Goal: Task Accomplishment & Management: Manage account settings

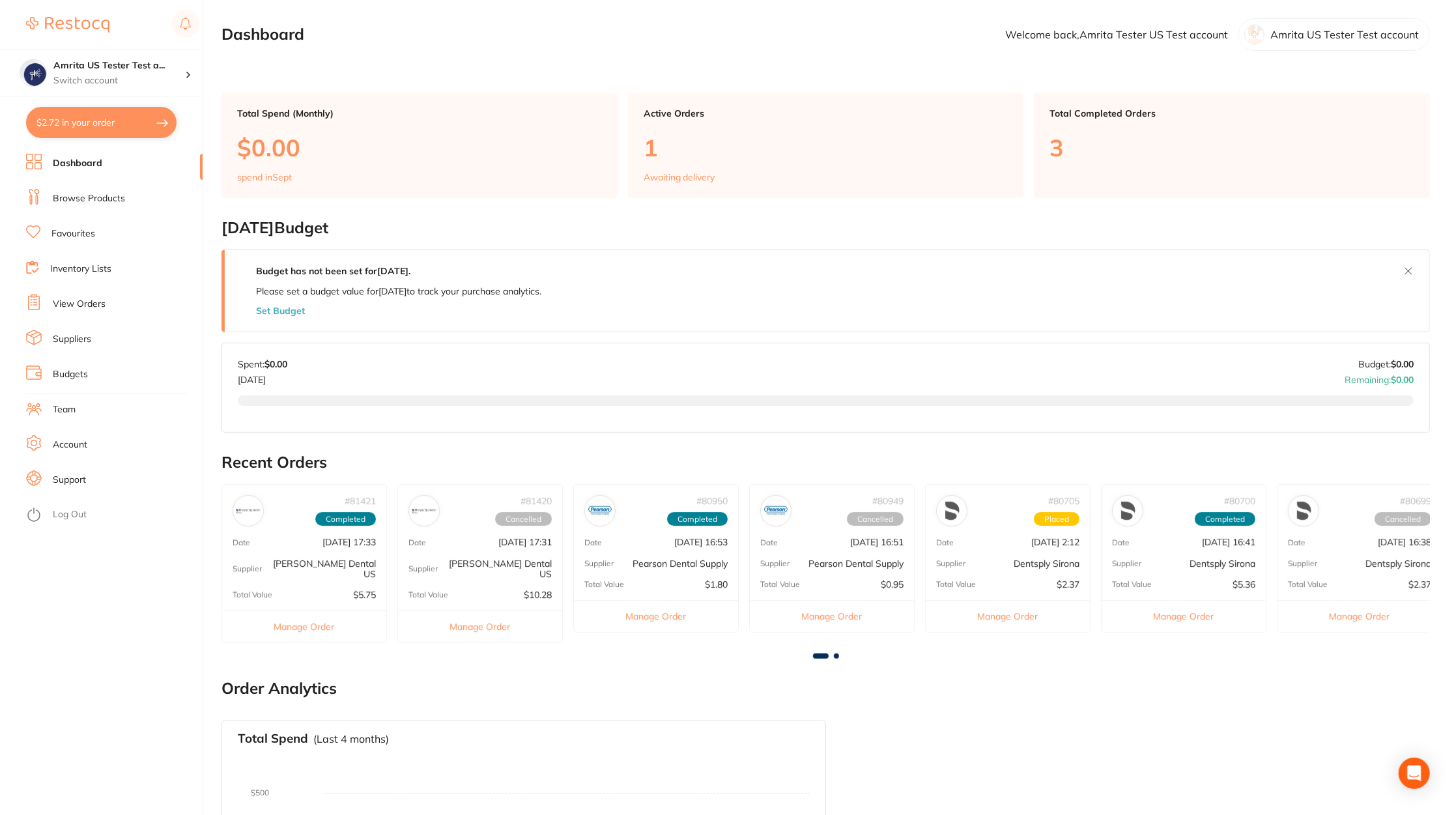
click at [138, 199] on li "Browse Products" at bounding box center [114, 199] width 177 height 20
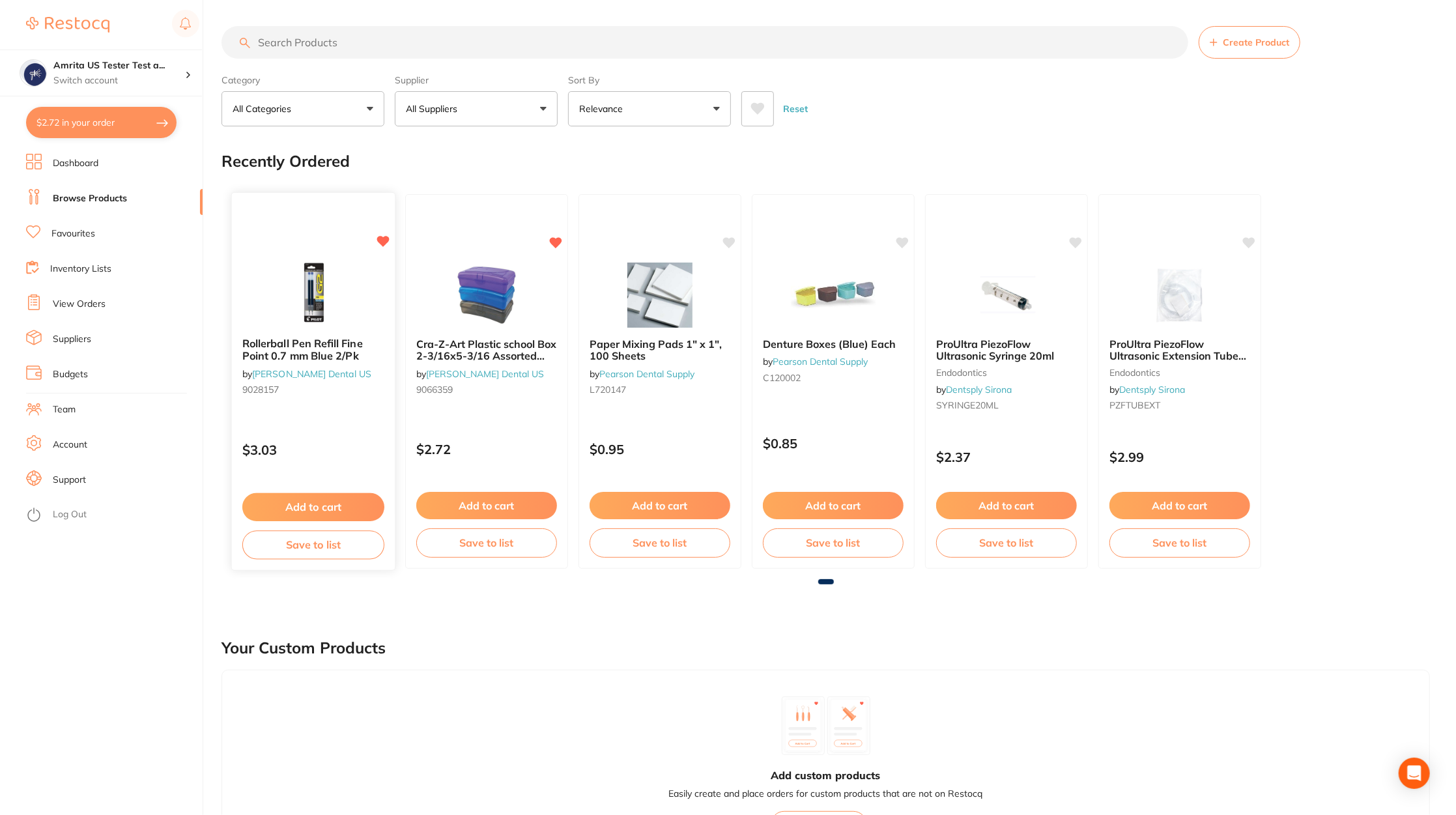
click at [294, 290] on img at bounding box center [313, 294] width 85 height 66
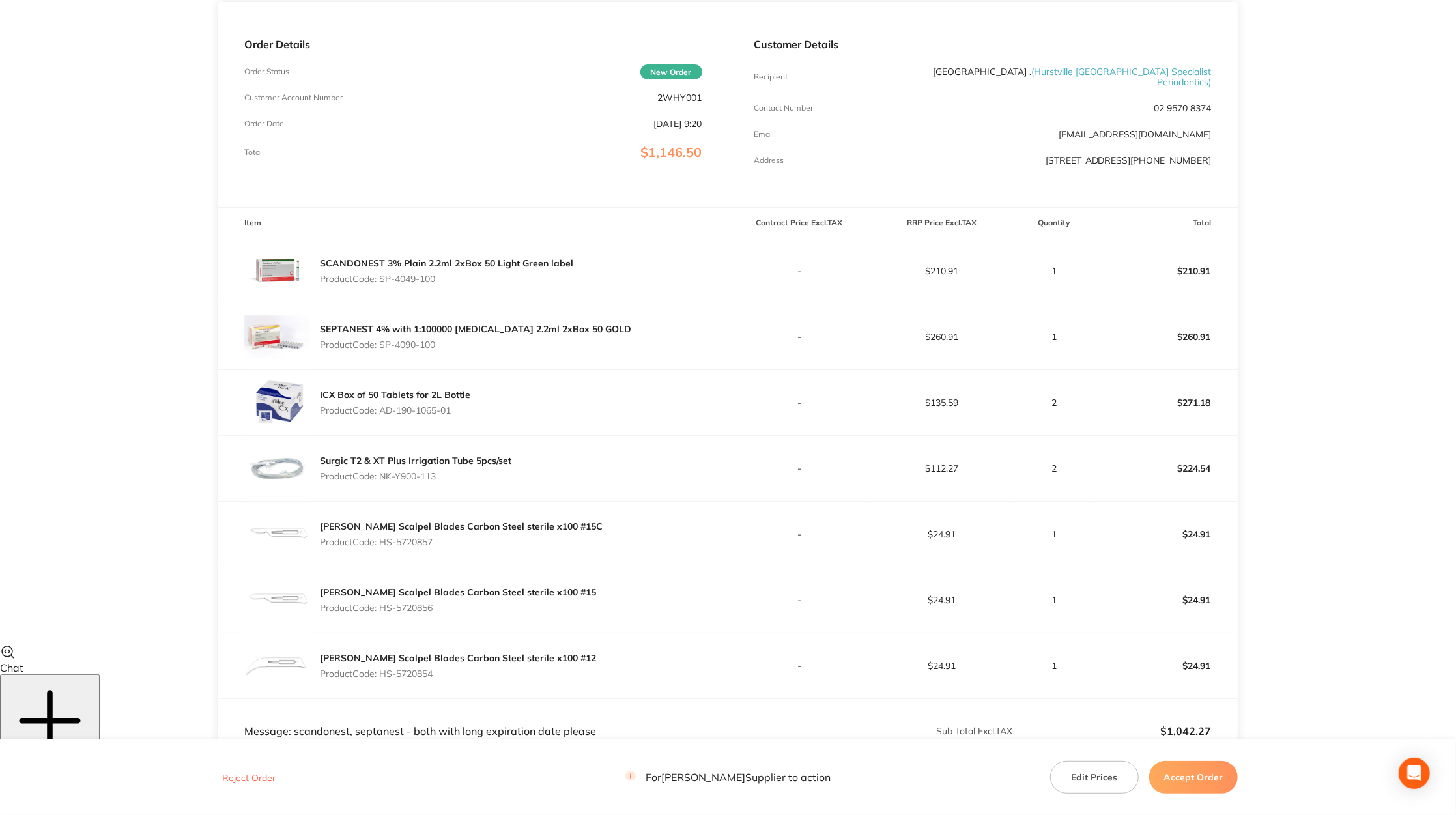
scroll to position [366, 0]
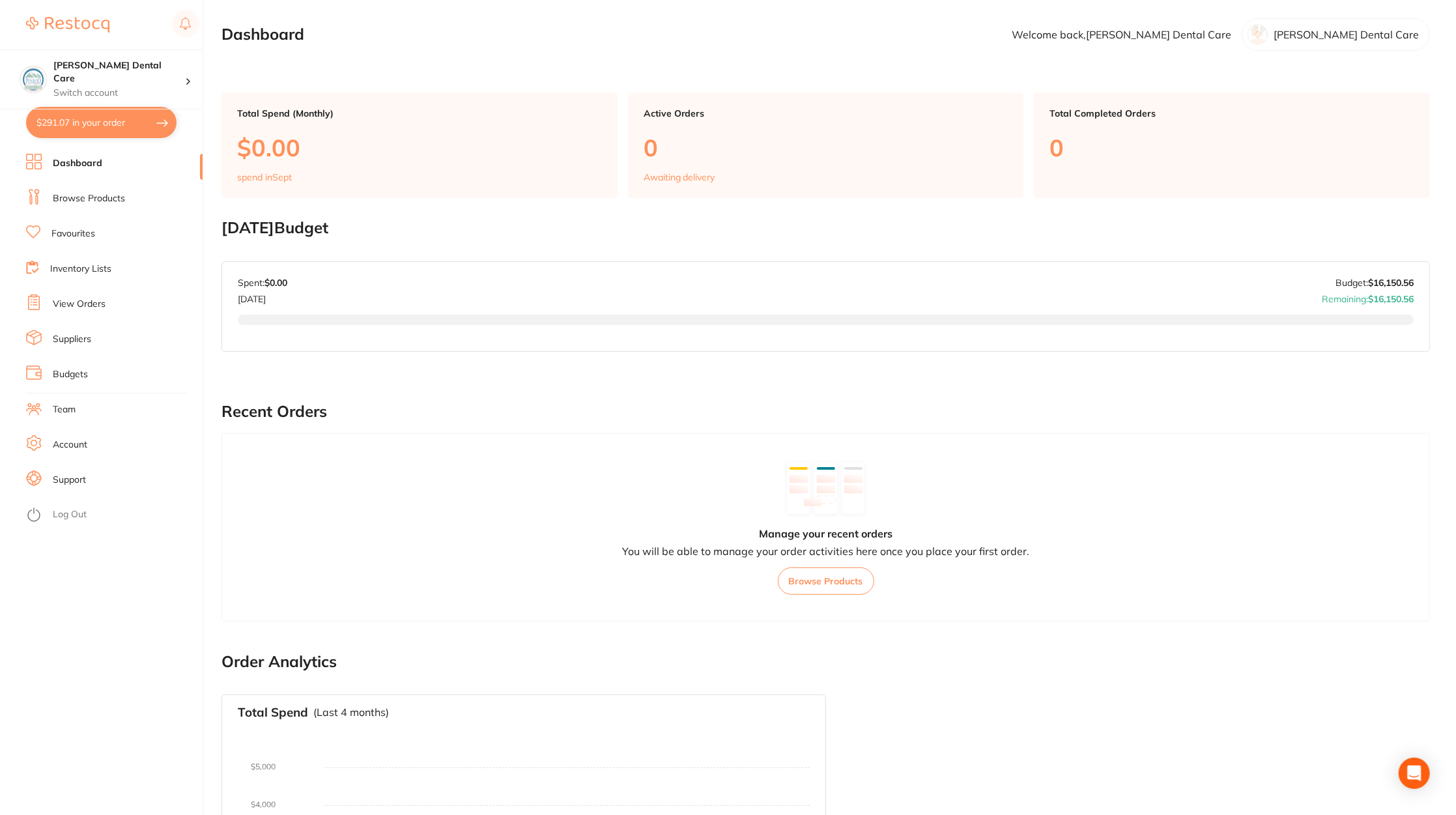
click at [92, 337] on li "Suppliers" at bounding box center [114, 339] width 177 height 20
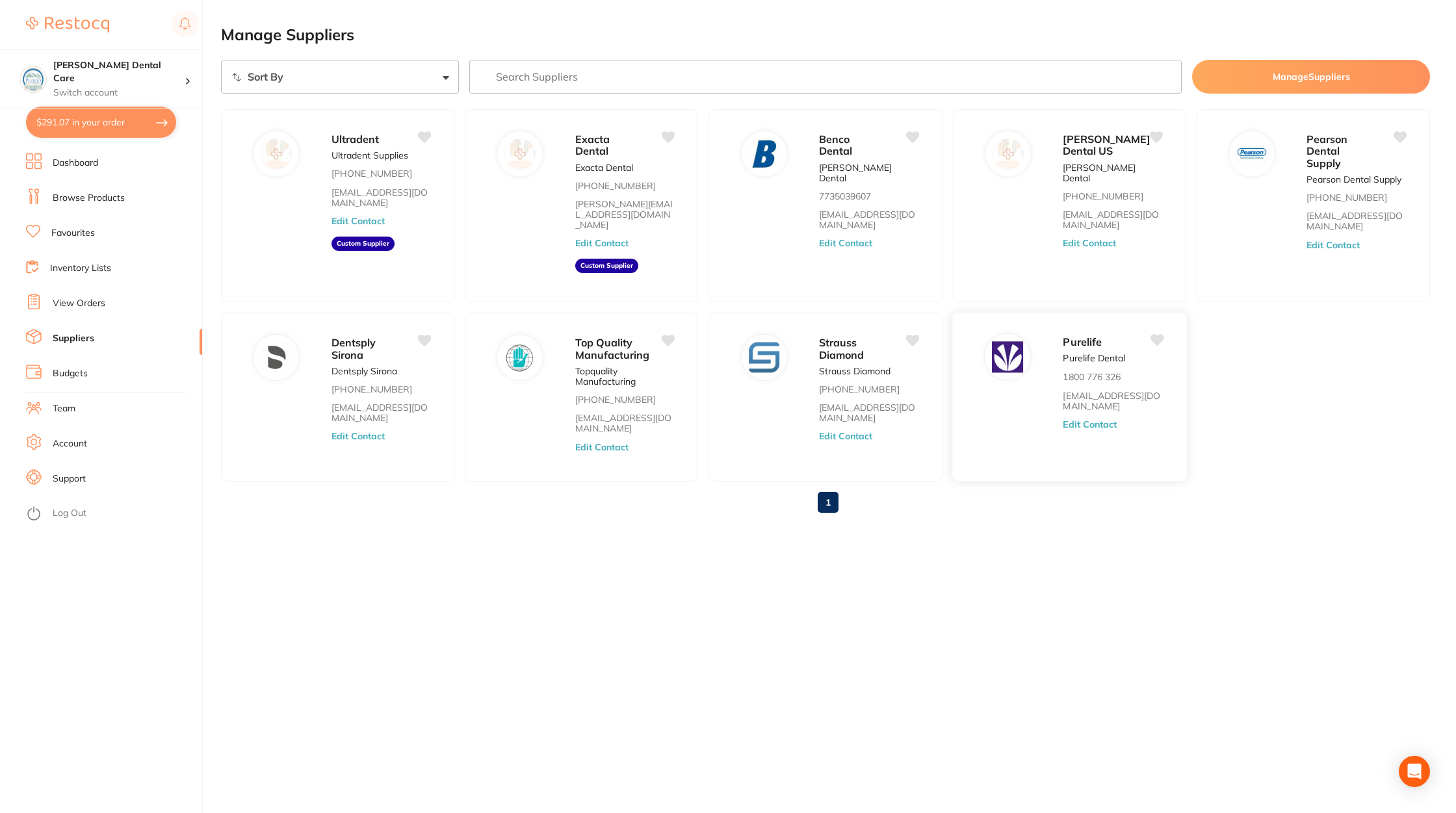
click at [1085, 420] on button "Edit Contact" at bounding box center [1089, 425] width 54 height 11
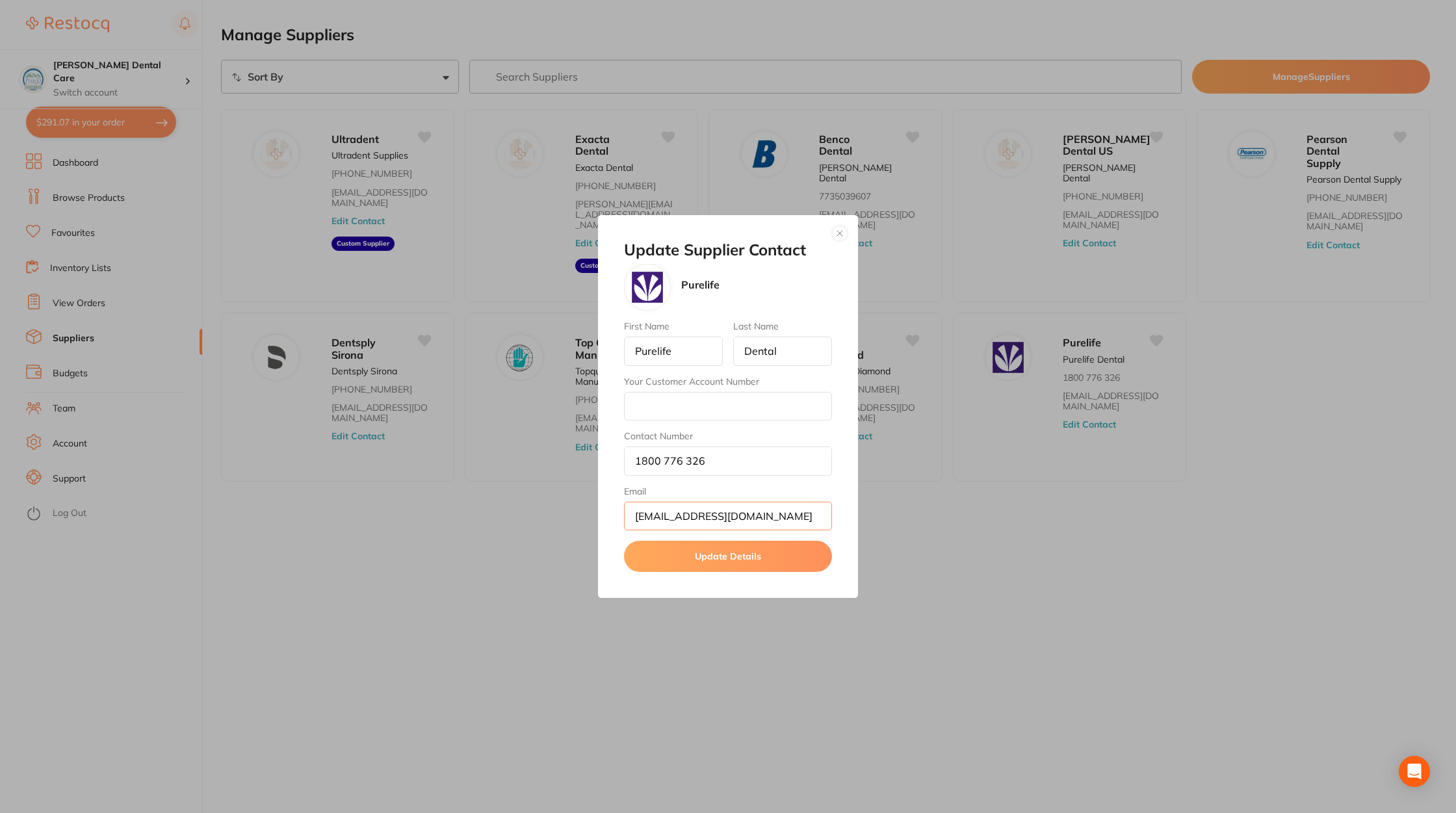
type textarea "s"
drag, startPoint x: 750, startPoint y: 520, endPoint x: 635, endPoint y: 518, distance: 115.0
click at [635, 518] on input "[EMAIL_ADDRESS][DOMAIN_NAME]" at bounding box center [728, 516] width 208 height 28
drag, startPoint x: 742, startPoint y: 461, endPoint x: 626, endPoint y: 462, distance: 116.0
click at [626, 462] on input "1800 776 326" at bounding box center [728, 461] width 208 height 28
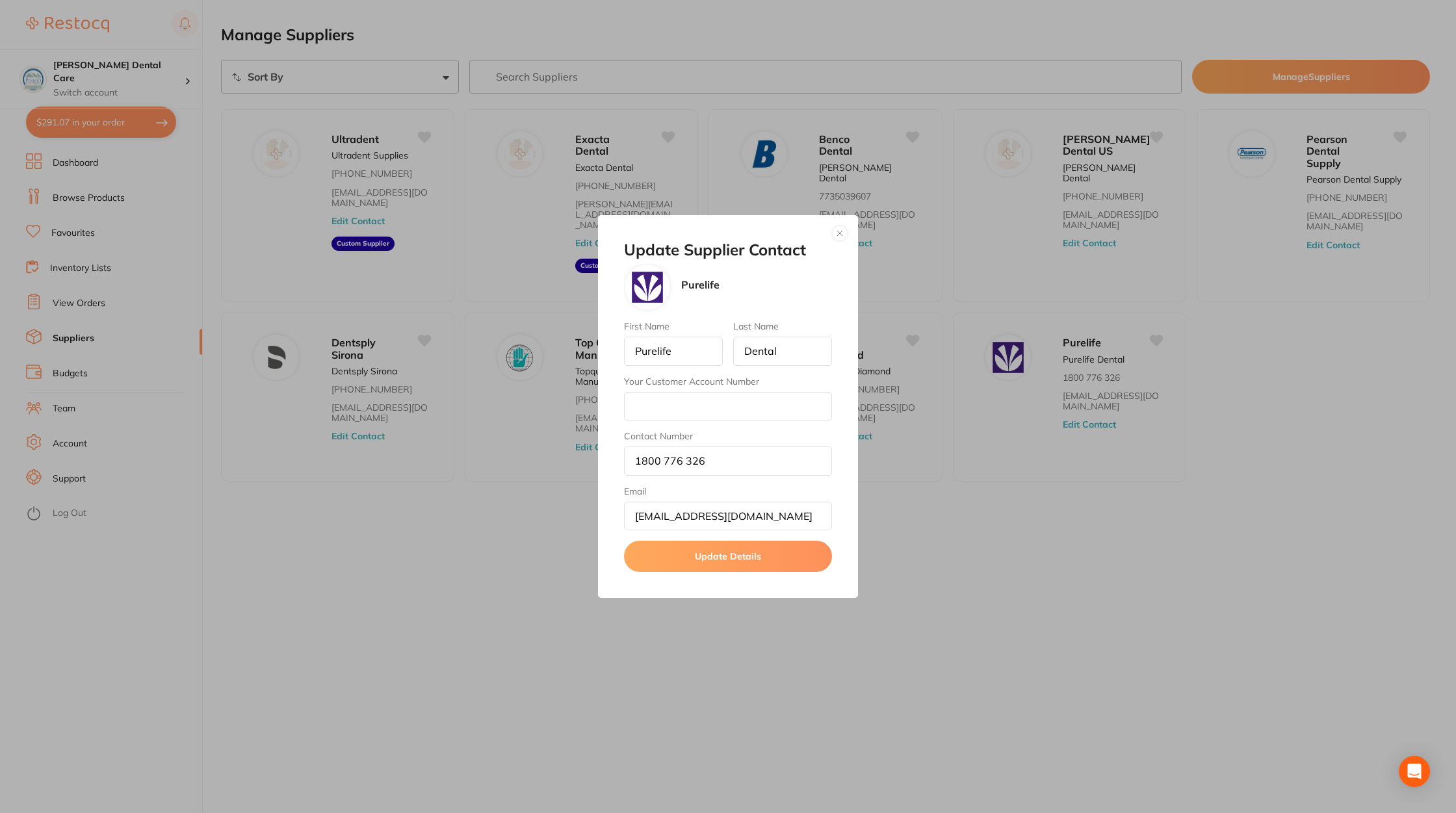
click at [520, 614] on div "Update Supplier Contact Purelife First Name Purelife Last Name Dental Your Cust…" at bounding box center [728, 406] width 1456 height 813
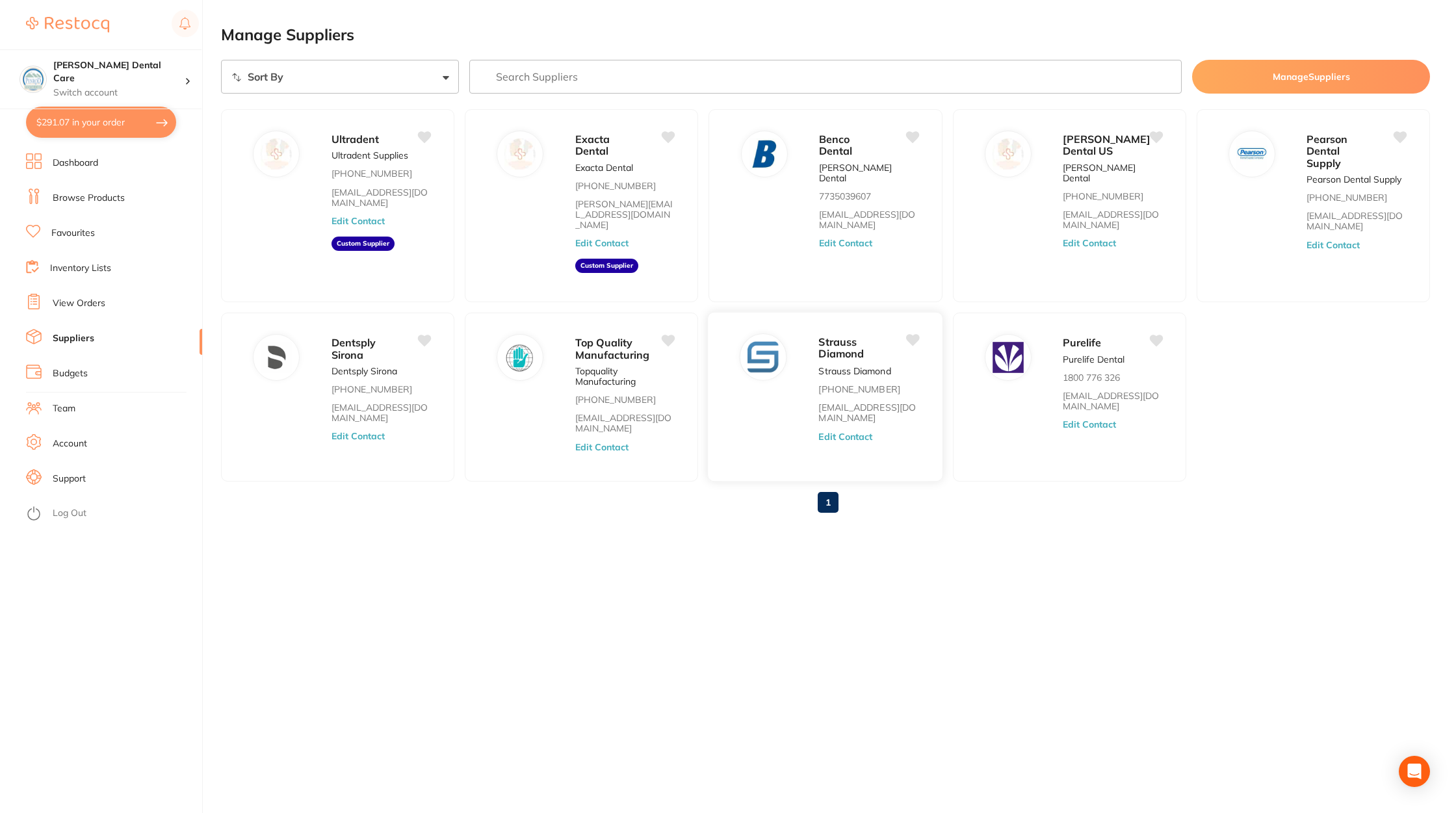
click at [848, 431] on button "Edit Contact" at bounding box center [846, 437] width 54 height 11
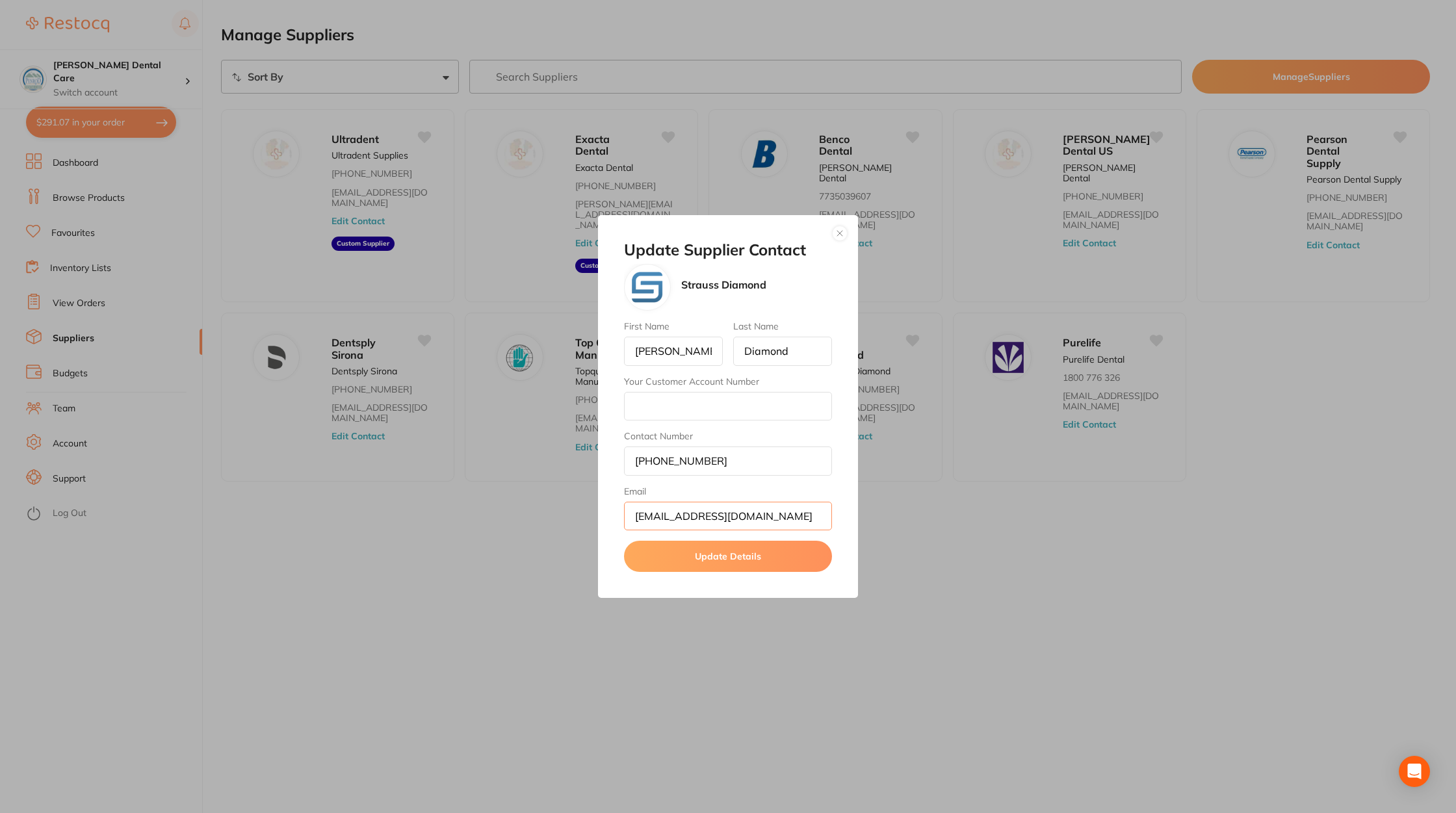
drag, startPoint x: 775, startPoint y: 517, endPoint x: 619, endPoint y: 517, distance: 156.0
click at [619, 517] on div "Update Supplier Contact Strauss Diamond First Name Strauss Last Name Diamond Yo…" at bounding box center [728, 406] width 260 height 383
drag, startPoint x: 734, startPoint y: 469, endPoint x: 616, endPoint y: 463, distance: 118.2
click at [616, 463] on div "Update Supplier Contact Strauss Diamond First Name Strauss Last Name Diamond Yo…" at bounding box center [728, 406] width 260 height 383
click at [475, 618] on div "Update Supplier Contact Strauss Diamond First Name Strauss Last Name Diamond Yo…" at bounding box center [728, 406] width 1456 height 813
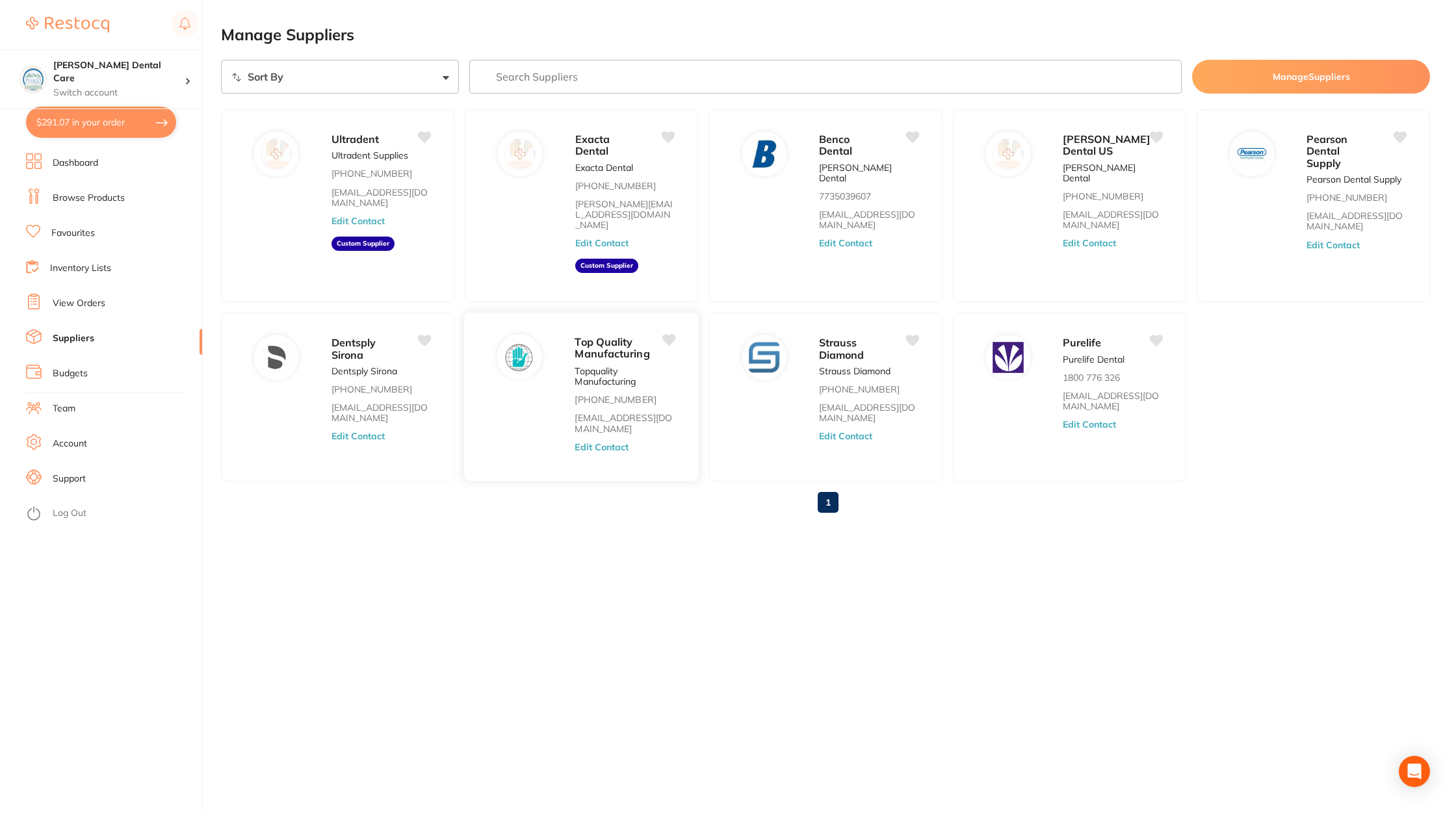
click at [603, 417] on div "Top Quality Manufacturing Topquality Manufacturing 800 483-8559 info@topquality…" at bounding box center [631, 401] width 111 height 135
click at [613, 442] on button "Edit Contact" at bounding box center [602, 447] width 54 height 11
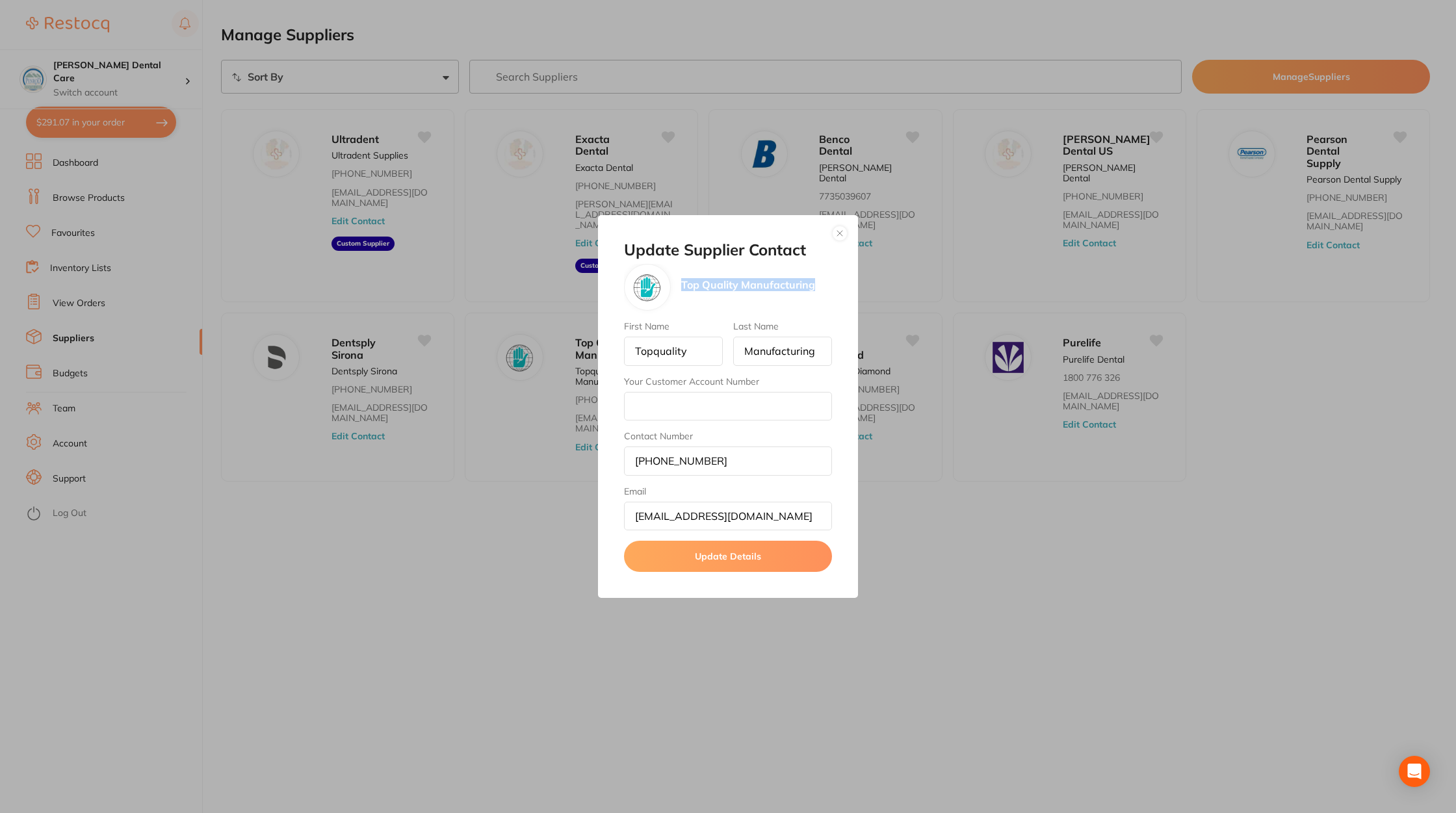
drag, startPoint x: 680, startPoint y: 288, endPoint x: 815, endPoint y: 289, distance: 135.0
click at [816, 290] on div "Top Quality Manufacturing" at bounding box center [728, 287] width 208 height 47
copy p "Top Quality Manufacturing"
drag, startPoint x: 789, startPoint y: 512, endPoint x: 625, endPoint y: 509, distance: 164.0
click at [625, 509] on input "[EMAIL_ADDRESS][DOMAIN_NAME]" at bounding box center [728, 516] width 208 height 28
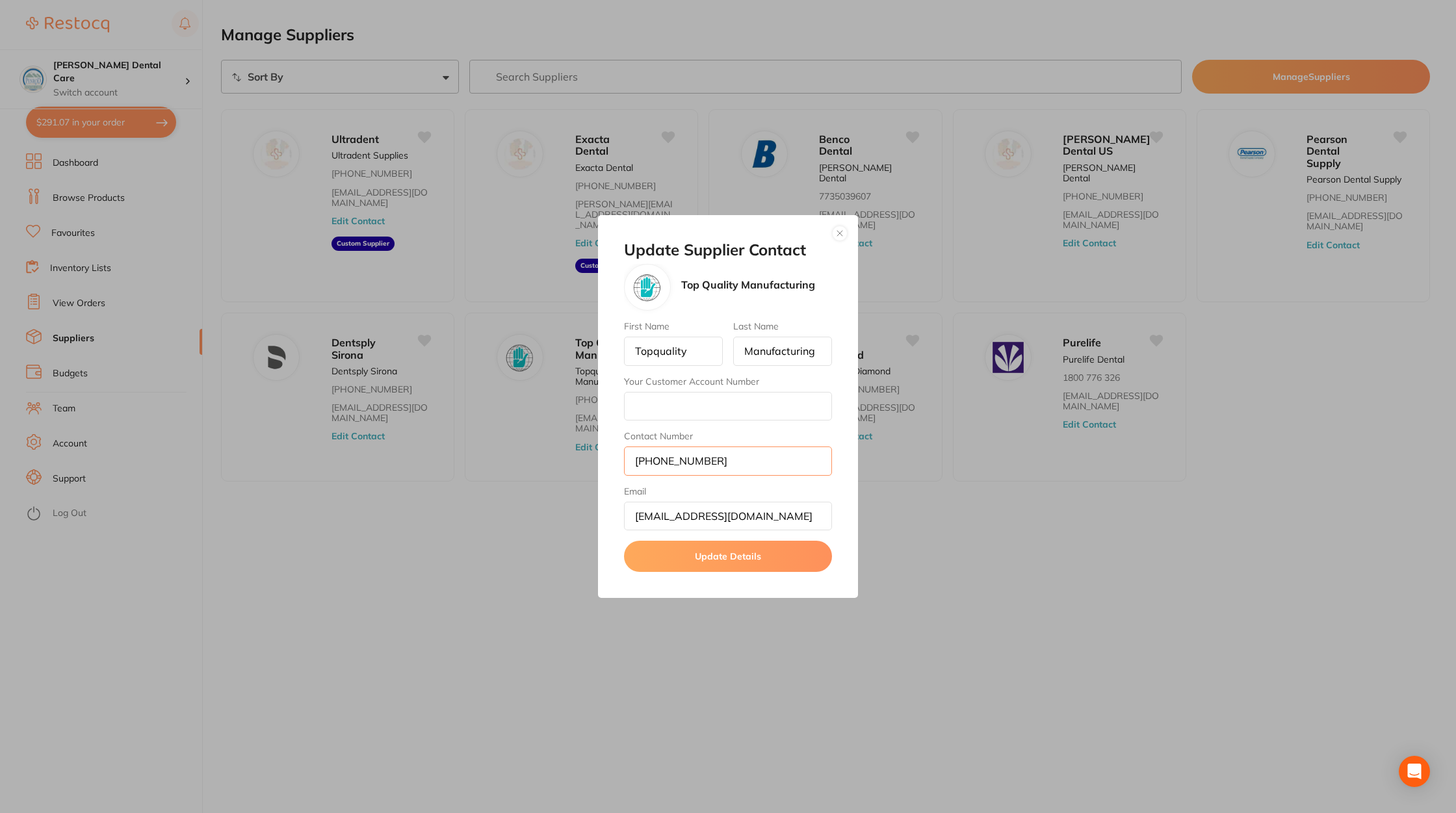
drag, startPoint x: 716, startPoint y: 459, endPoint x: 605, endPoint y: 450, distance: 111.4
click at [605, 450] on div "Update Supplier Contact Top Quality Manufacturing First Name Topquality Last Na…" at bounding box center [728, 406] width 260 height 383
click at [480, 502] on div "Update Supplier Contact Top Quality Manufacturing First Name Topquality Last Na…" at bounding box center [728, 406] width 1456 height 813
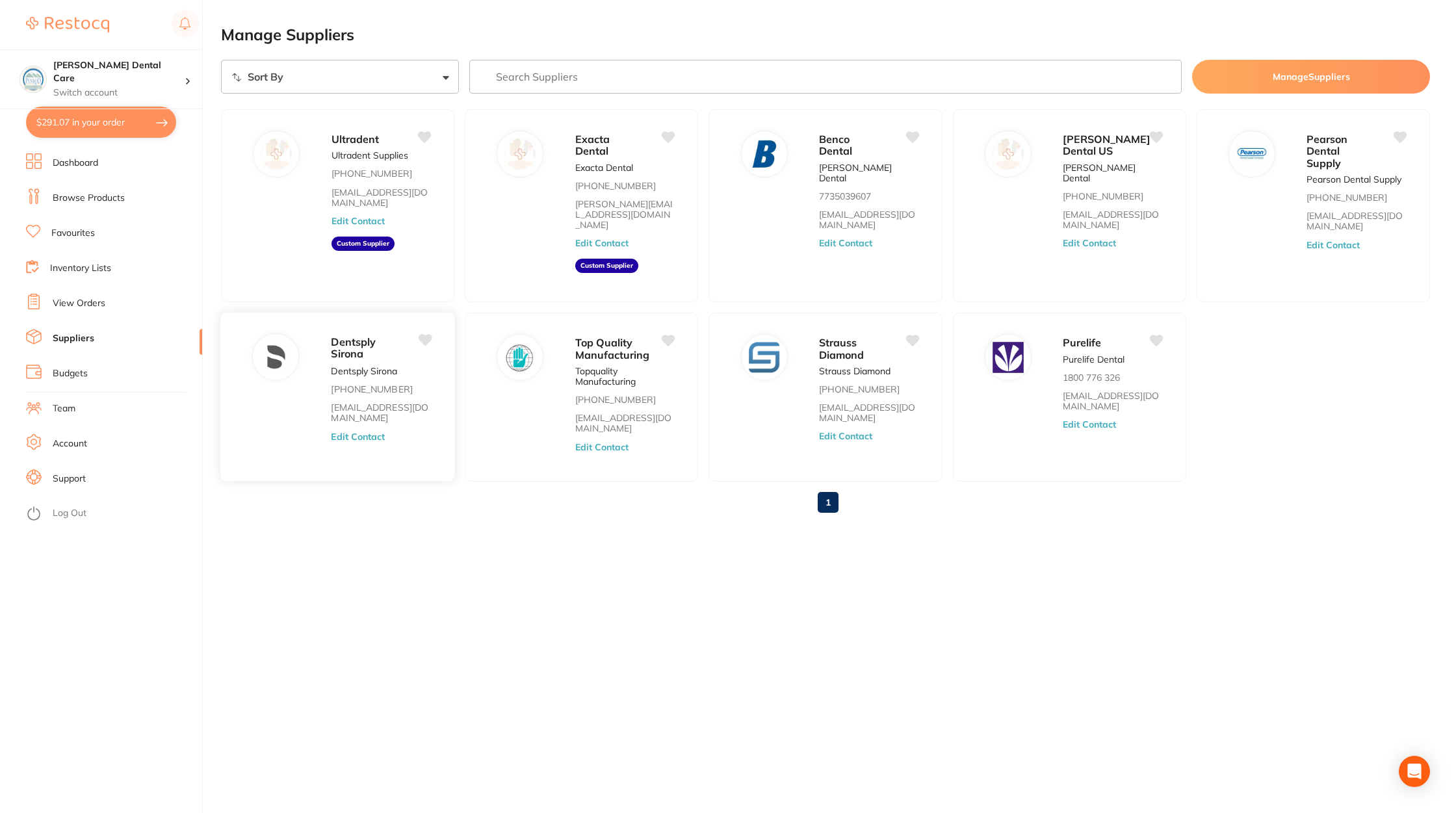
click at [376, 422] on div "Dentsply Sirona Dentsply Sirona 1-800-877-0020 contact@dentsplysirona.com Edit …" at bounding box center [386, 401] width 111 height 135
click at [366, 431] on button "Edit Contact" at bounding box center [358, 437] width 54 height 11
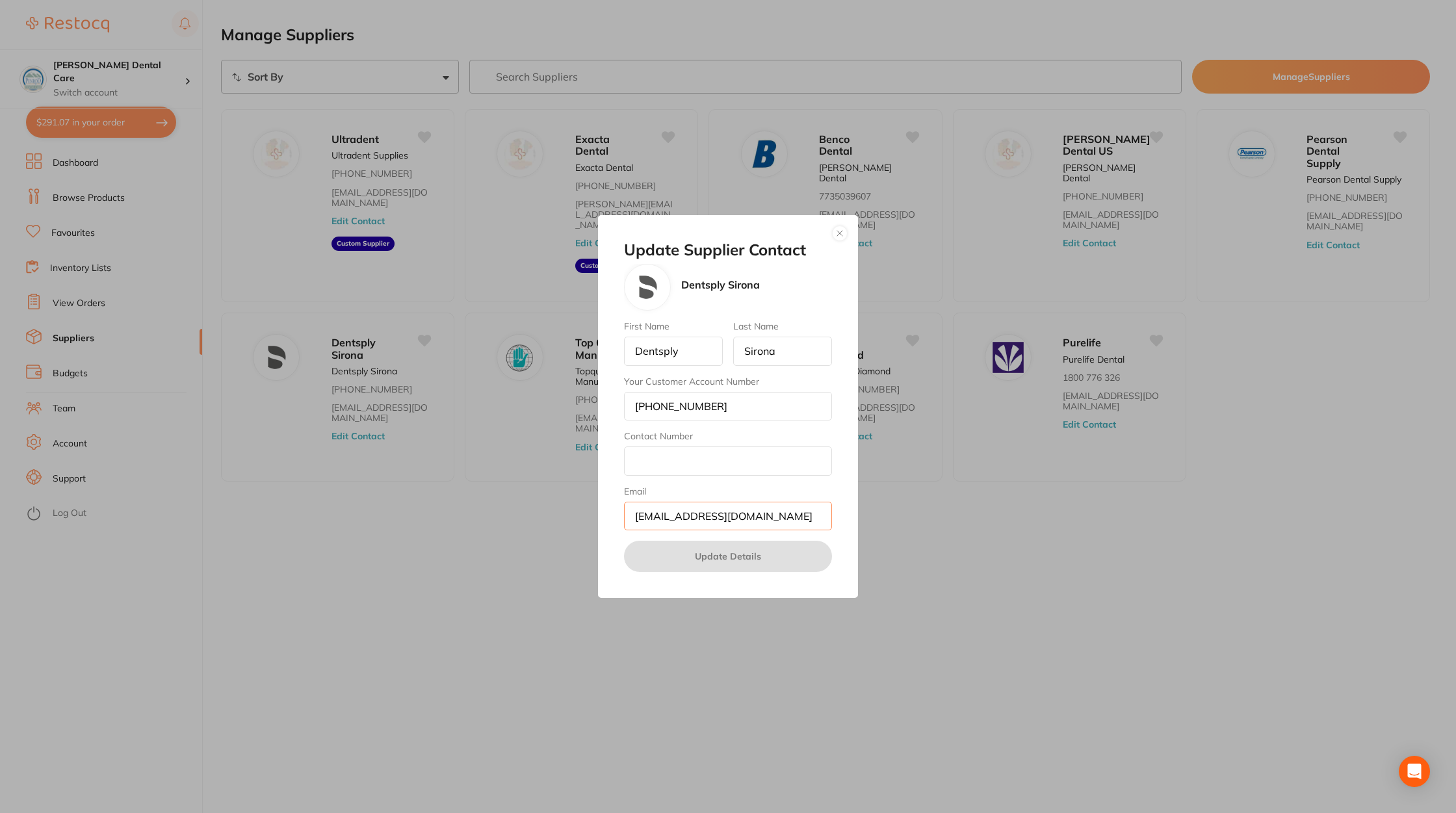
drag, startPoint x: 777, startPoint y: 517, endPoint x: 562, endPoint y: 515, distance: 215.0
click at [562, 515] on div "Update Supplier Contact Dentsply Sirona First Name Dentsply Last Name Sirona Yo…" at bounding box center [728, 406] width 1456 height 813
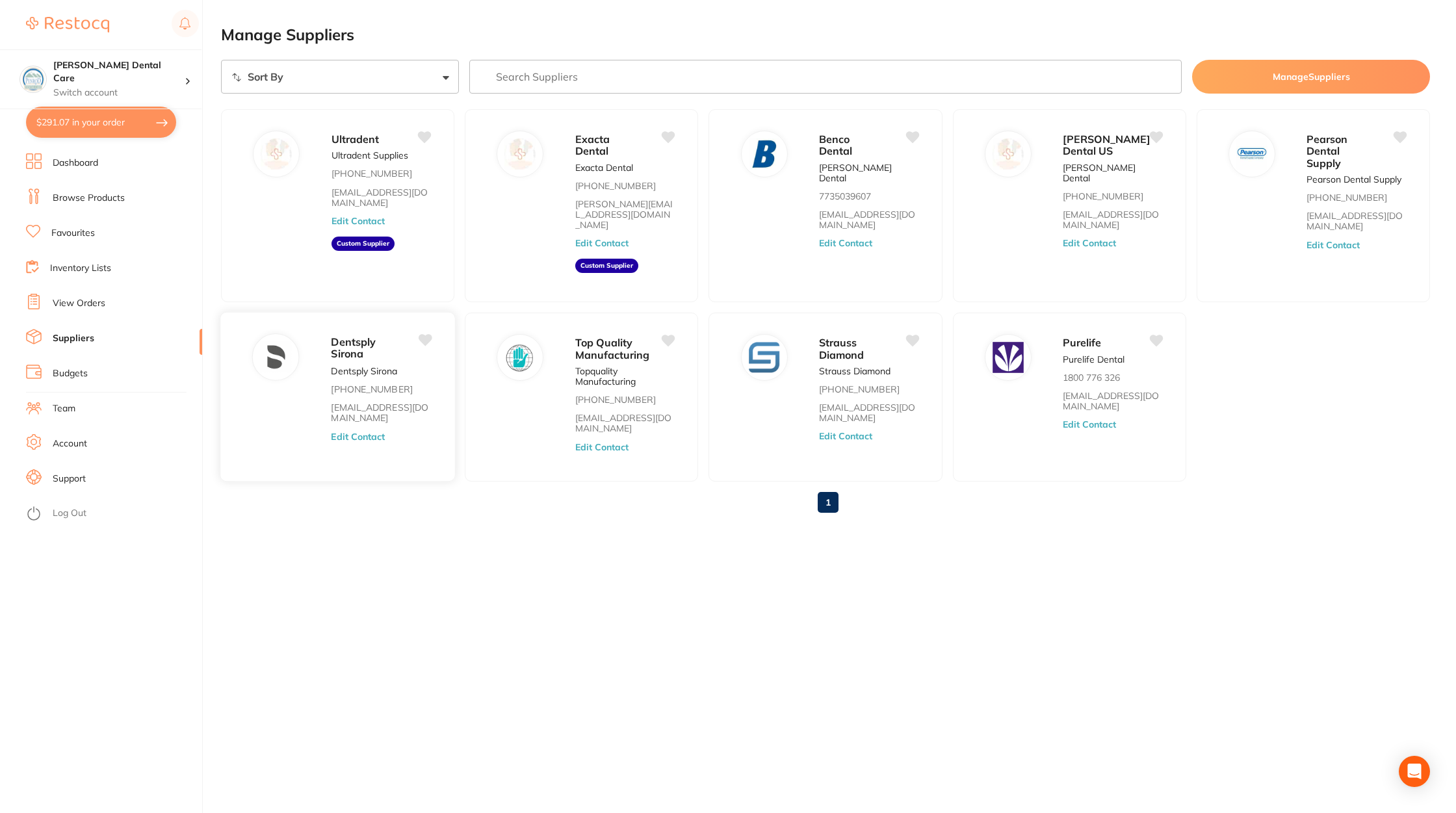
click at [381, 431] on button "Edit Contact" at bounding box center [358, 437] width 54 height 11
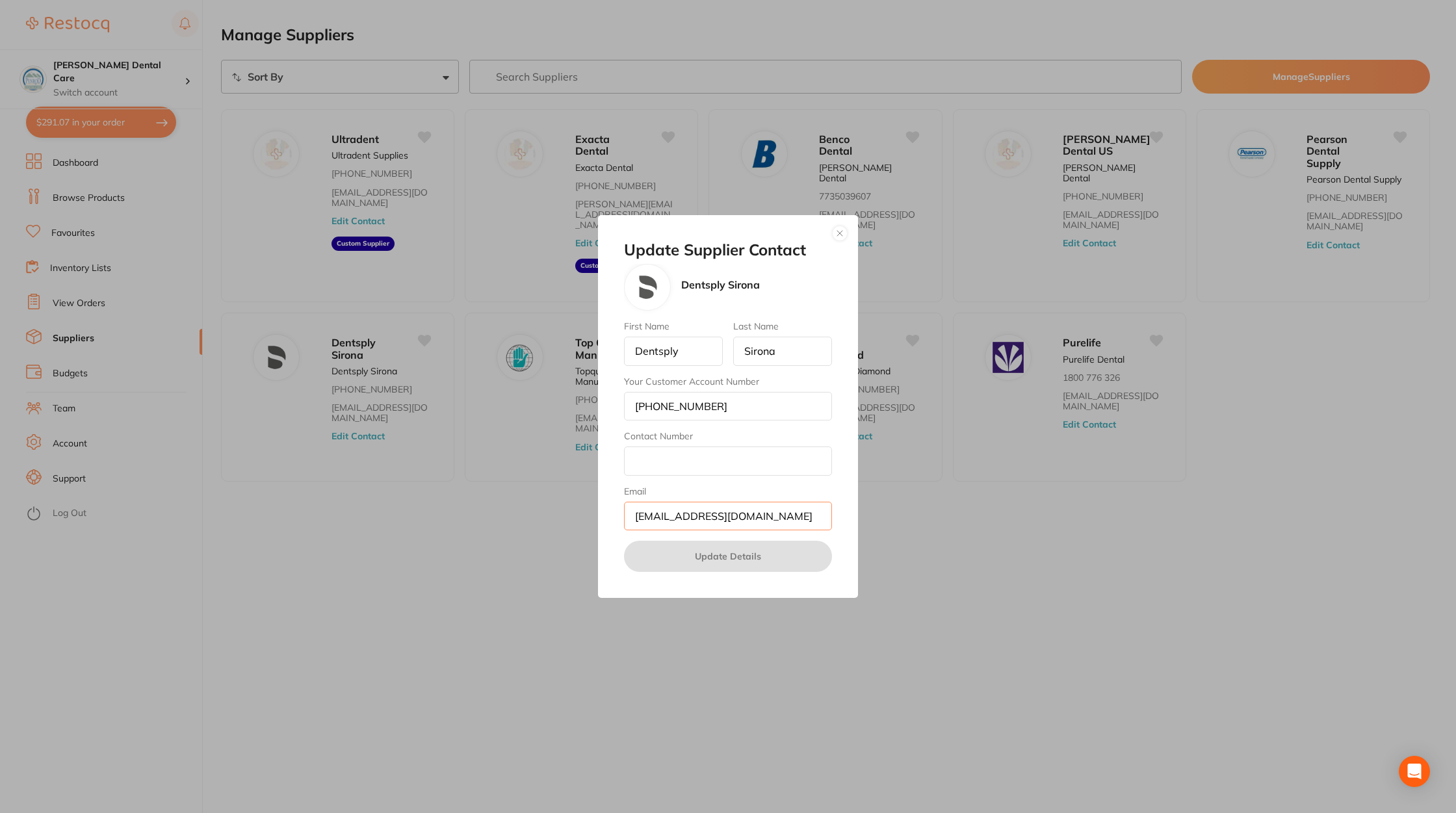
drag, startPoint x: 804, startPoint y: 520, endPoint x: 647, endPoint y: 508, distance: 157.5
click at [647, 508] on input "[EMAIL_ADDRESS][DOMAIN_NAME]" at bounding box center [728, 516] width 208 height 28
drag, startPoint x: 730, startPoint y: 410, endPoint x: 618, endPoint y: 409, distance: 112.0
click at [618, 409] on div "Update Supplier Contact Dentsply Sirona First Name Dentsply Last Name Sirona Yo…" at bounding box center [728, 406] width 260 height 383
click at [985, 607] on div "Update Supplier Contact Dentsply Sirona First Name Dentsply Last Name Sirona Yo…" at bounding box center [728, 406] width 1456 height 813
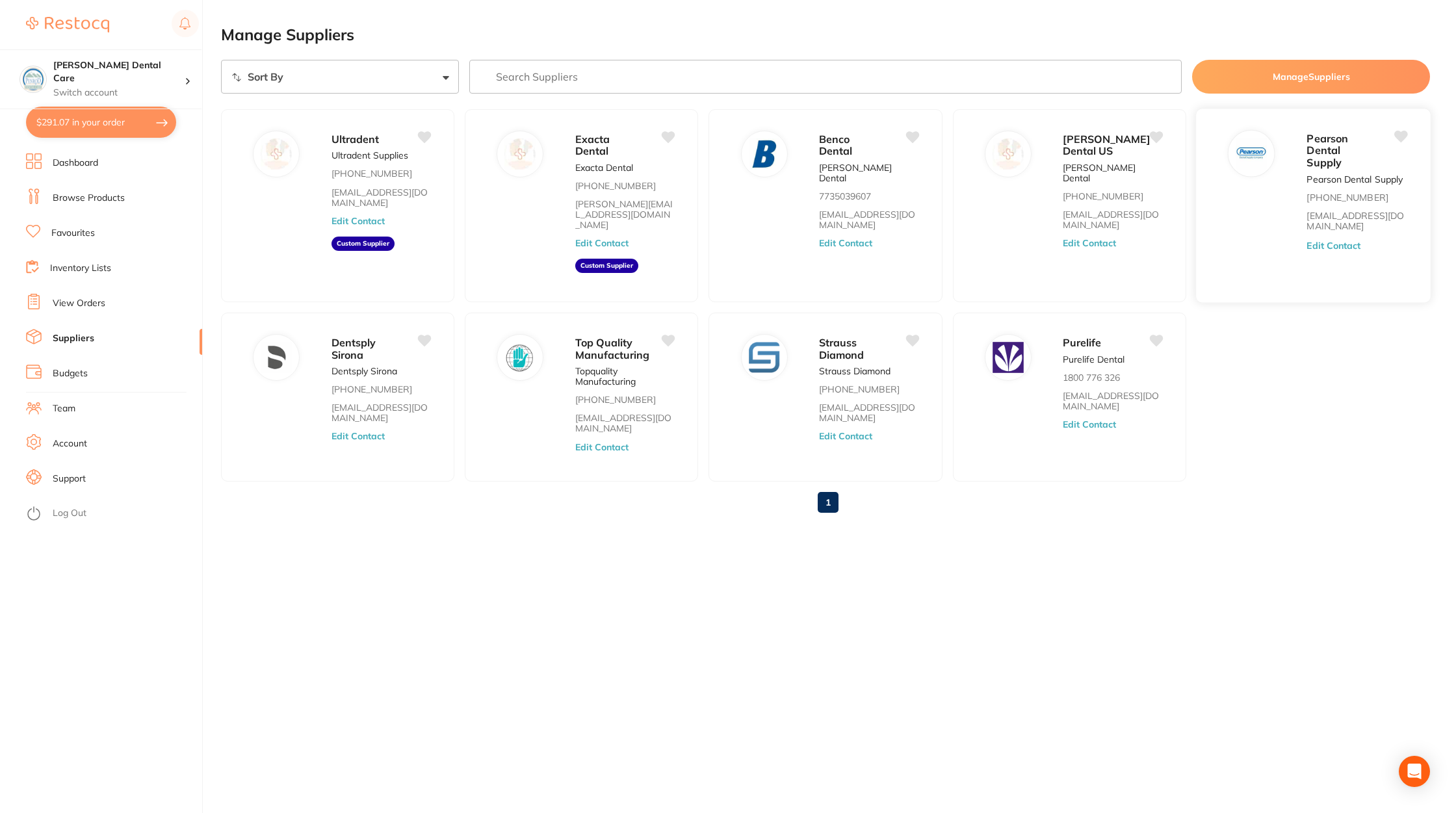
click at [1340, 244] on button "Edit Contact" at bounding box center [1334, 245] width 54 height 11
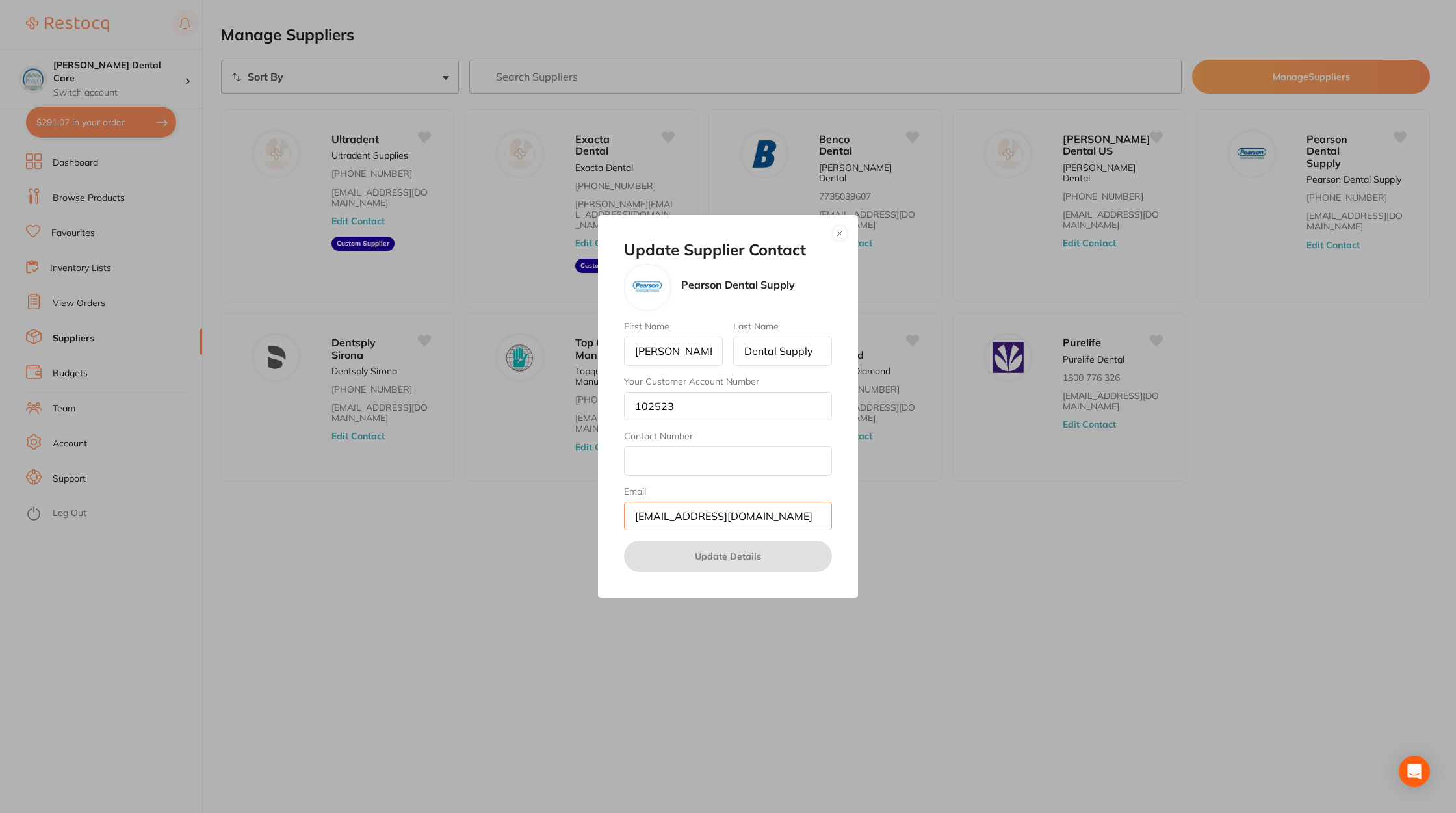
drag, startPoint x: 778, startPoint y: 520, endPoint x: 632, endPoint y: 517, distance: 146.0
click at [632, 517] on input "[EMAIL_ADDRESS][DOMAIN_NAME]" at bounding box center [728, 516] width 208 height 28
click at [1140, 679] on div "Update Supplier Contact Pearson Dental Supply First Name Pearson Last Name Dent…" at bounding box center [728, 406] width 1456 height 813
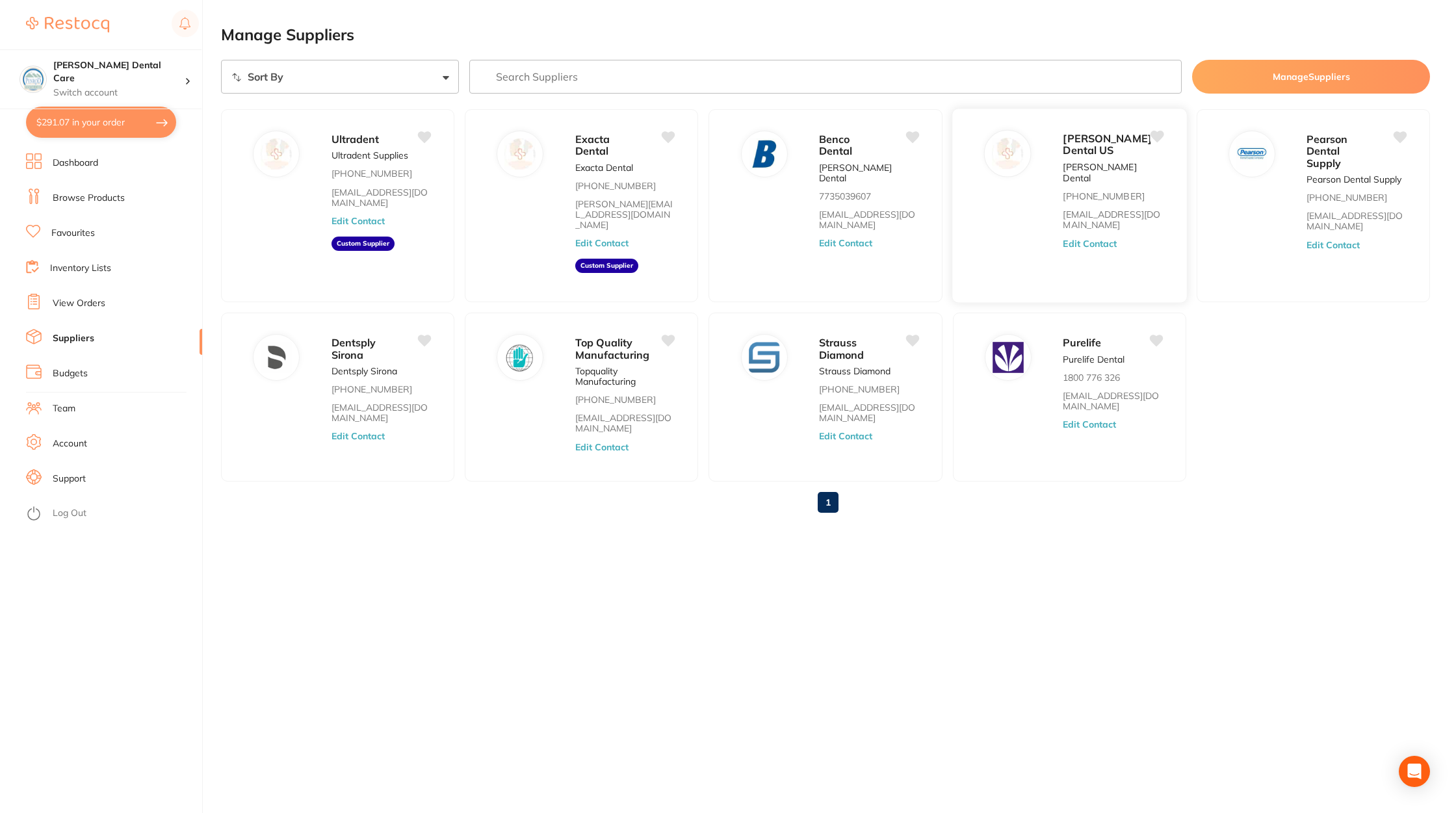
click at [1078, 238] on button "Edit Contact" at bounding box center [1089, 244] width 54 height 11
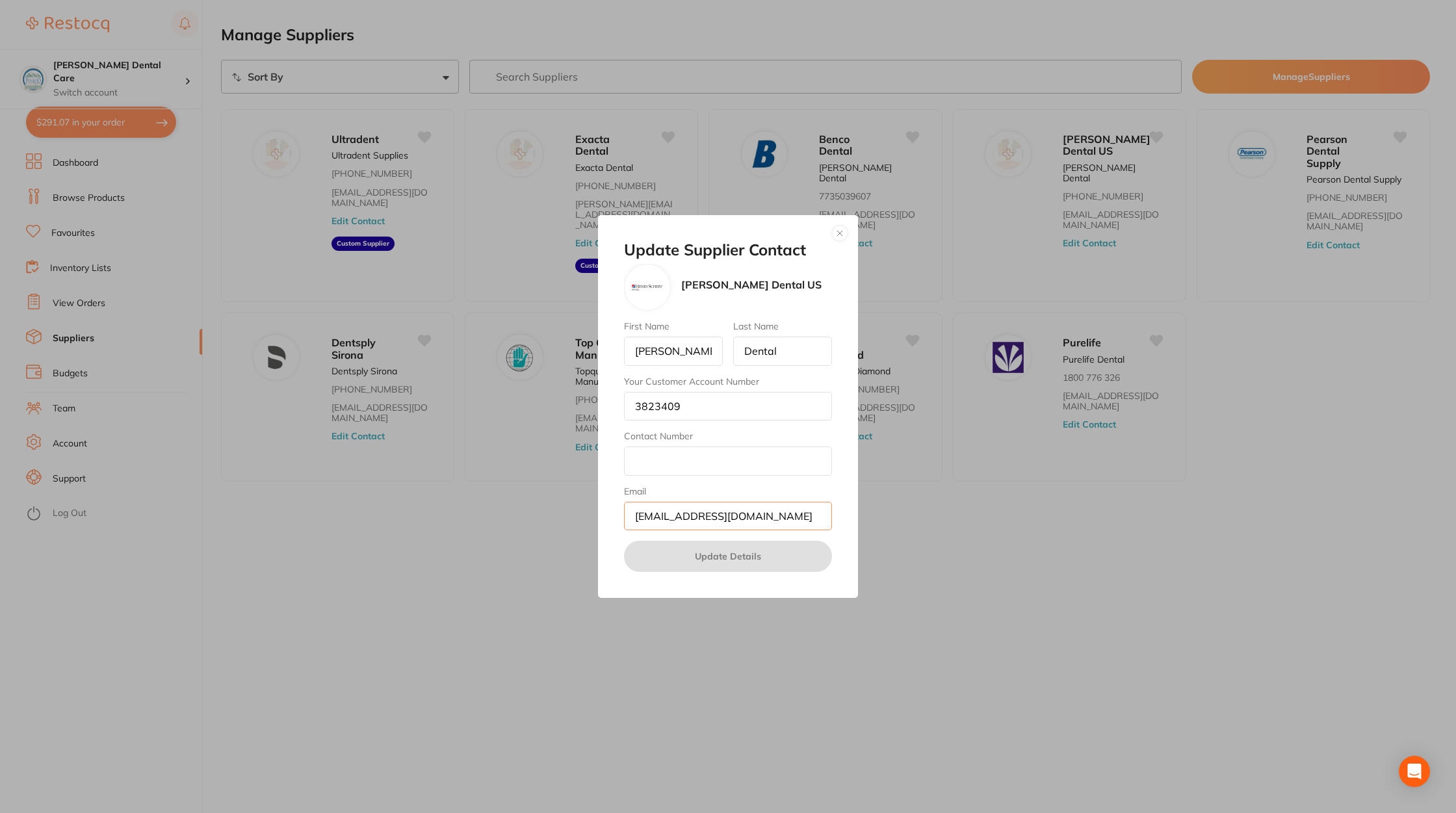
drag, startPoint x: 774, startPoint y: 512, endPoint x: 604, endPoint y: 512, distance: 170.0
click at [604, 512] on div "Update Supplier Contact Henry Schein Dental US First Name Henry Schein Last Nam…" at bounding box center [728, 406] width 260 height 383
click at [423, 637] on div "Update Supplier Contact Henry Schein Dental US First Name Henry Schein Last Nam…" at bounding box center [728, 406] width 1456 height 813
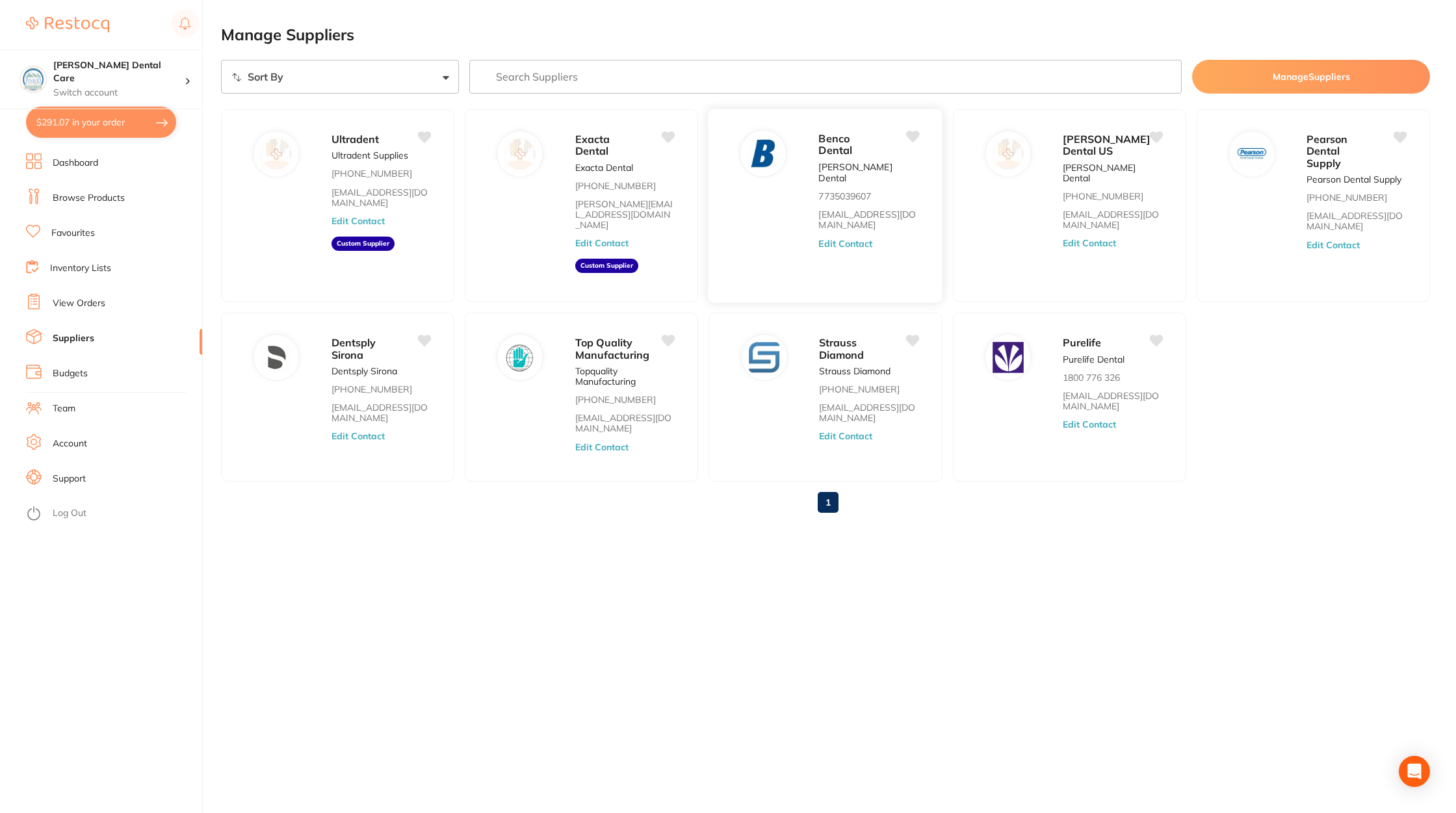
click at [856, 214] on div "Benco Dental Alex Benco Dental 7735039607 apavilonis@benco.com Edit Contact" at bounding box center [874, 210] width 111 height 160
click at [855, 238] on button "Edit Contact" at bounding box center [846, 244] width 54 height 11
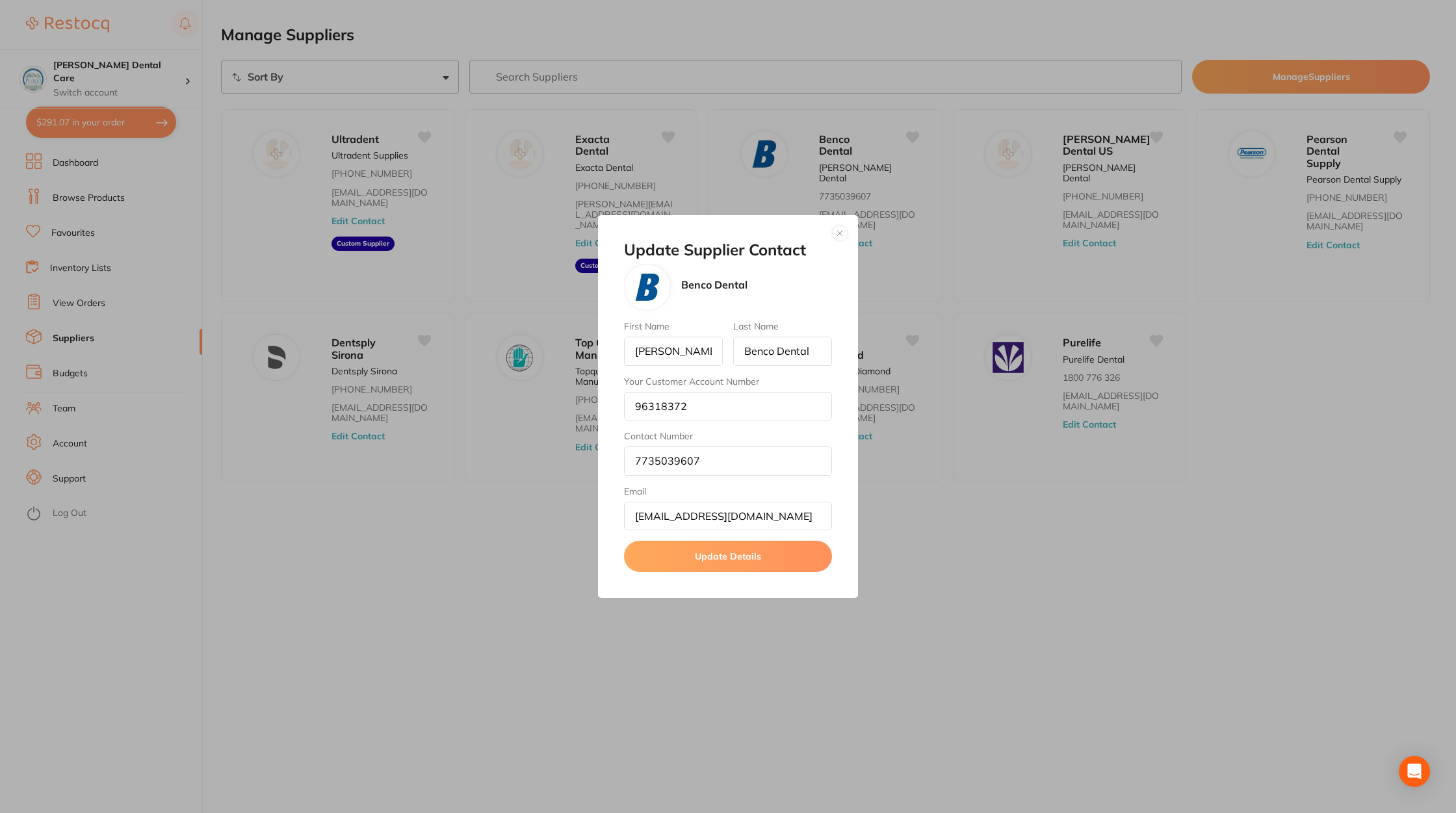
click at [987, 576] on div "Update Supplier Contact Benco Dental First Name Alex Last Name Benco Dental You…" at bounding box center [728, 406] width 1456 height 813
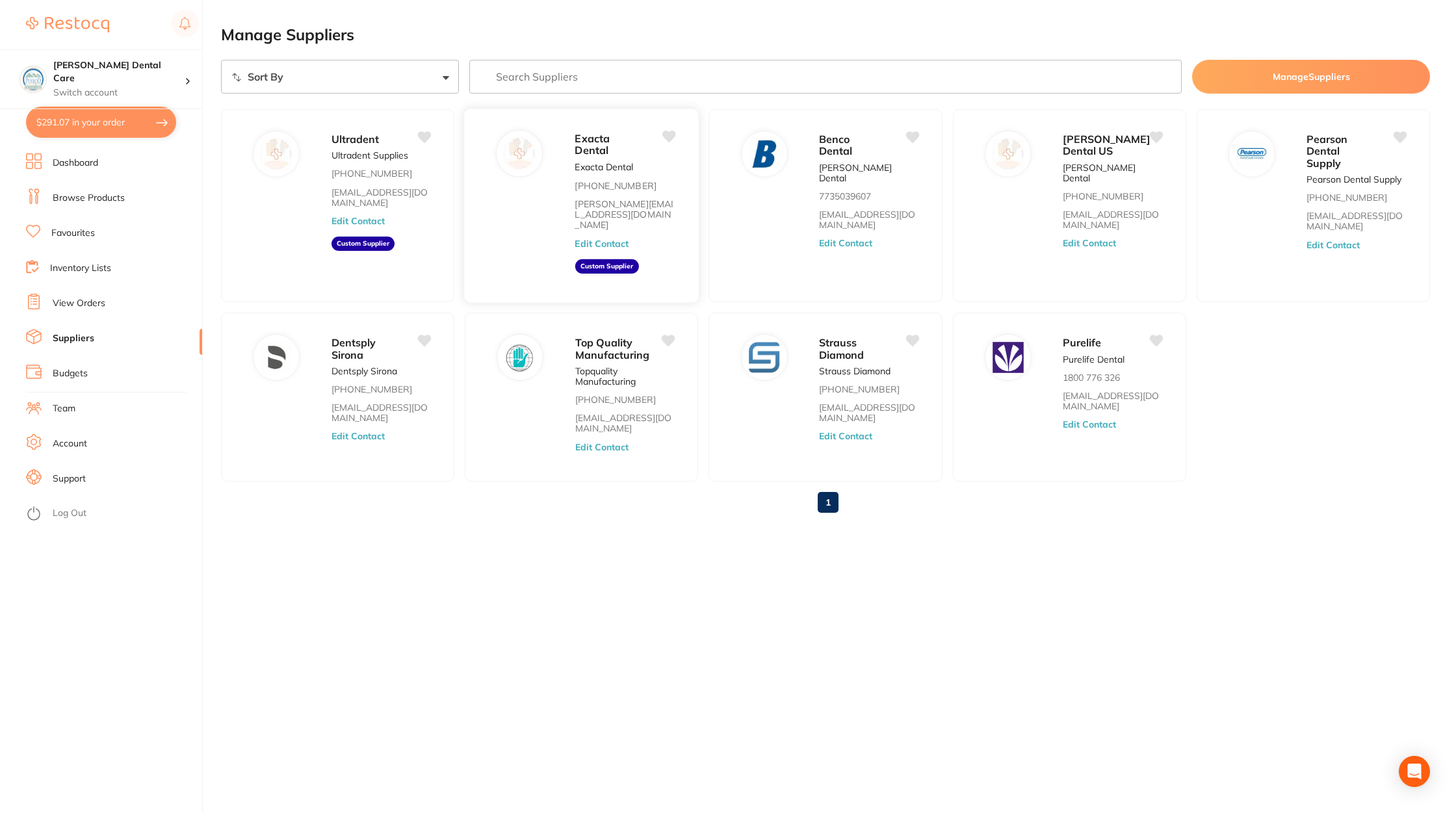
click at [605, 238] on button "Edit Contact" at bounding box center [602, 244] width 54 height 11
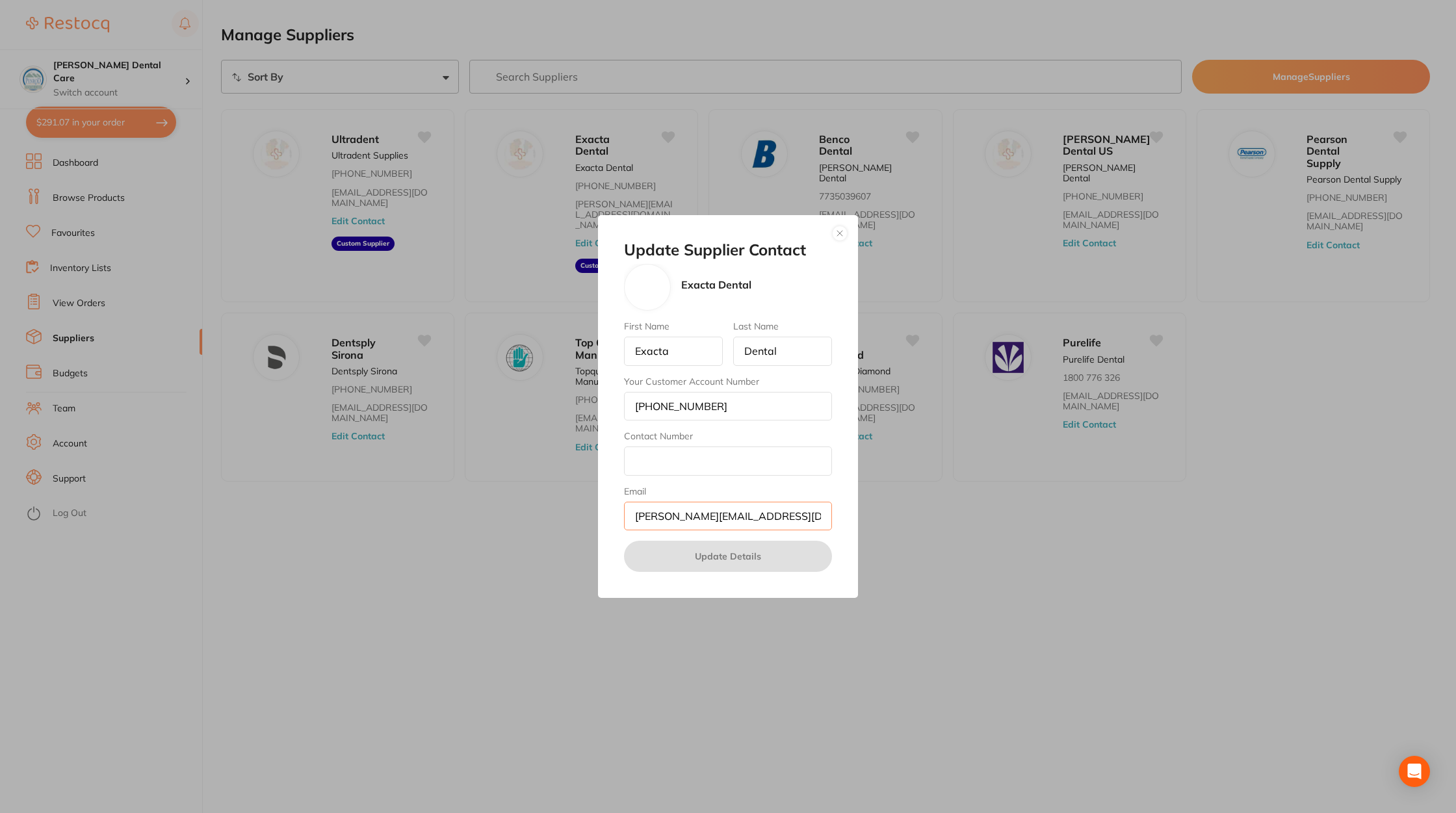
drag, startPoint x: 745, startPoint y: 519, endPoint x: 617, endPoint y: 520, distance: 128.0
click at [617, 520] on div "Update Supplier Contact Exacta Dental First Name Exacta Last Name Dental Your C…" at bounding box center [728, 406] width 260 height 383
click at [366, 583] on div "Update Supplier Contact Exacta Dental First Name Exacta Last Name Dental Your C…" at bounding box center [728, 406] width 1456 height 813
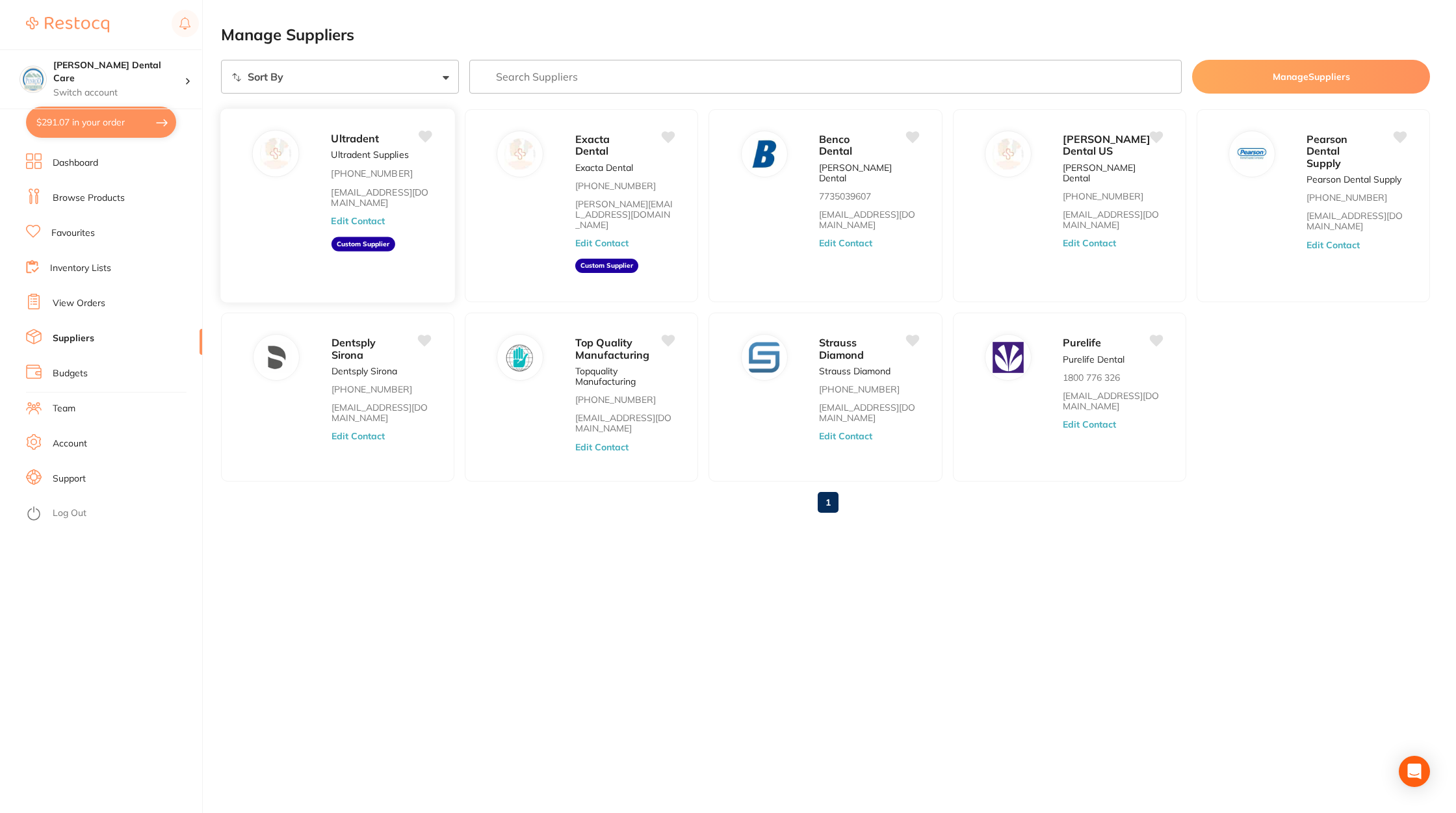
click at [361, 221] on button "Edit Contact" at bounding box center [358, 221] width 54 height 11
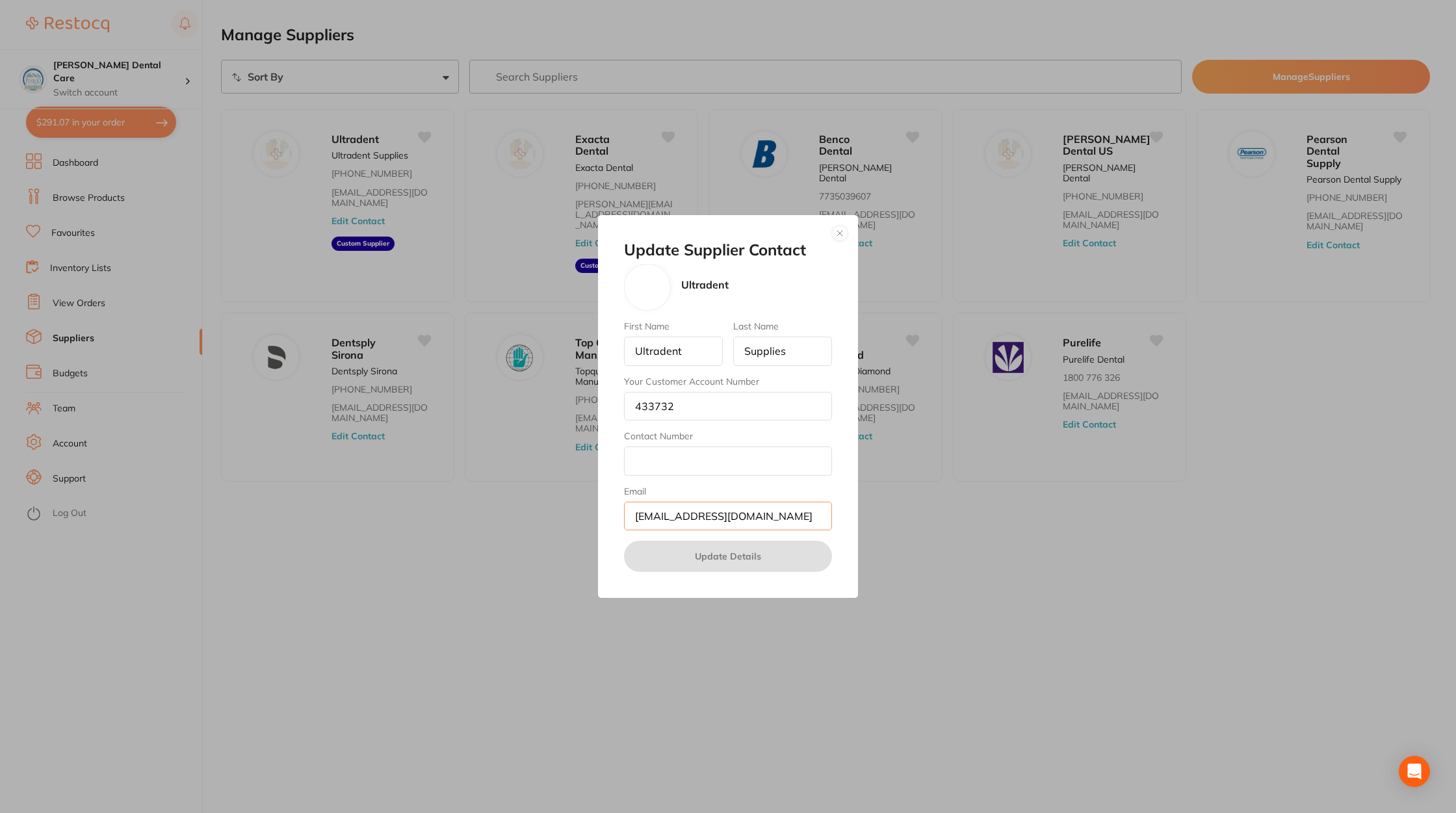
click at [672, 514] on input "[EMAIL_ADDRESS][DOMAIN_NAME]" at bounding box center [728, 516] width 208 height 28
click at [368, 625] on div "Update Supplier Contact Ultradent First Name Ultradent Last Name Supplies Your …" at bounding box center [728, 406] width 1456 height 813
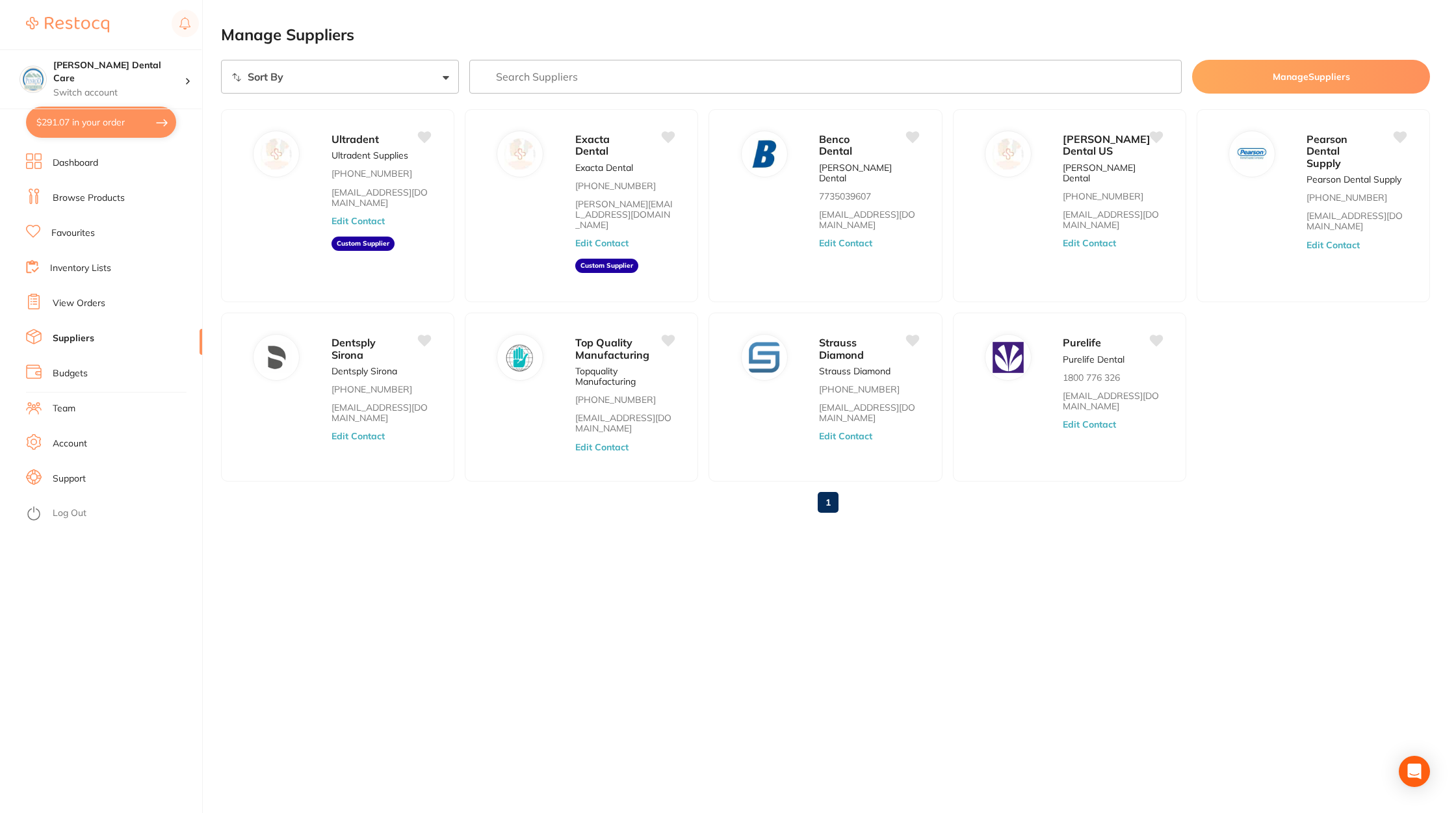
checkbox input "true"
click at [368, 219] on button "Edit Contact" at bounding box center [358, 221] width 54 height 11
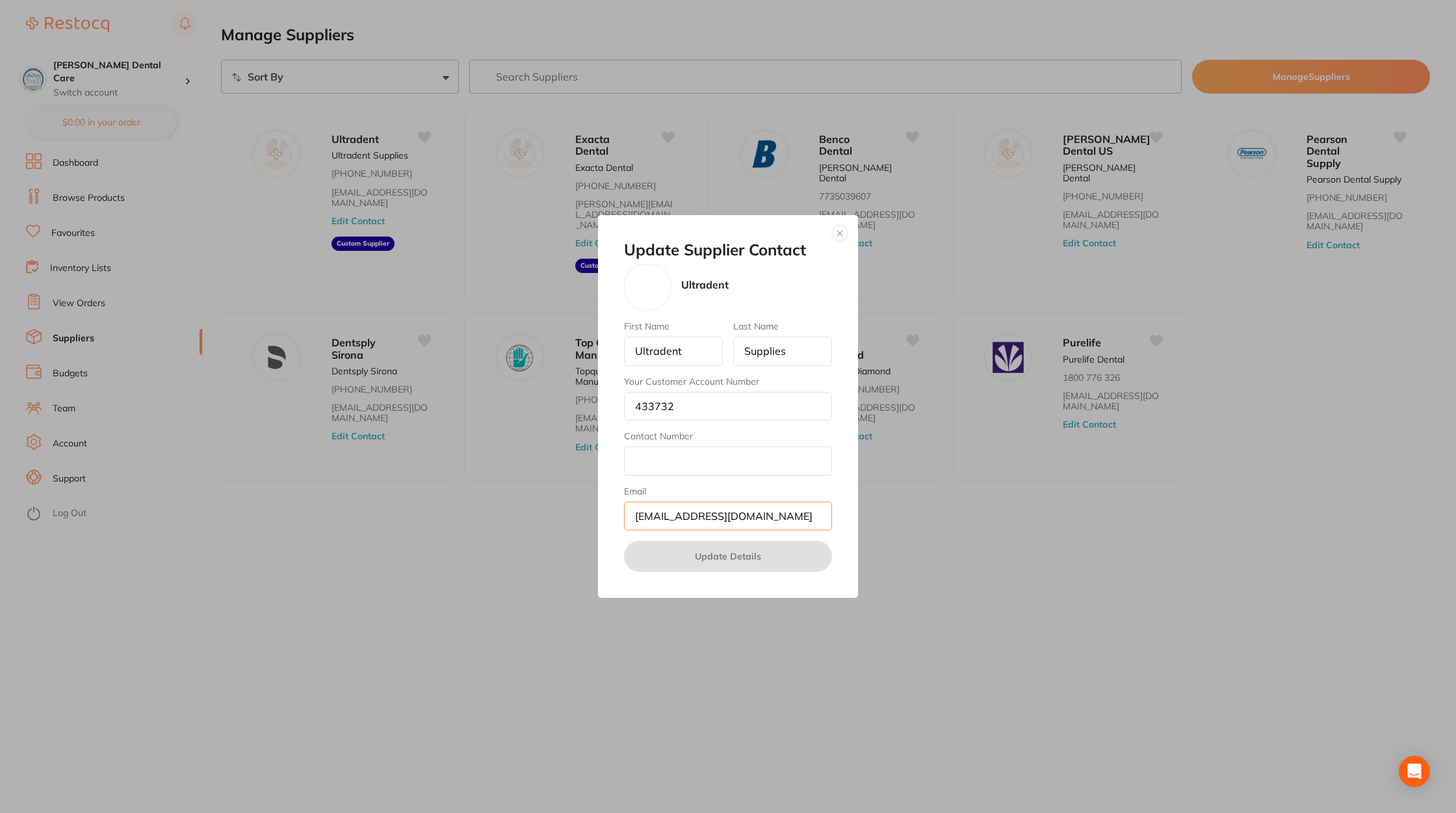
click at [798, 517] on input "[EMAIL_ADDRESS][DOMAIN_NAME]" at bounding box center [728, 516] width 208 height 28
click at [656, 470] on input "Contact Number" at bounding box center [728, 461] width 208 height 28
paste input "888.230.1420"
click at [656, 461] on input "888.230.1420" at bounding box center [728, 461] width 208 height 28
type input "888 230 1420"
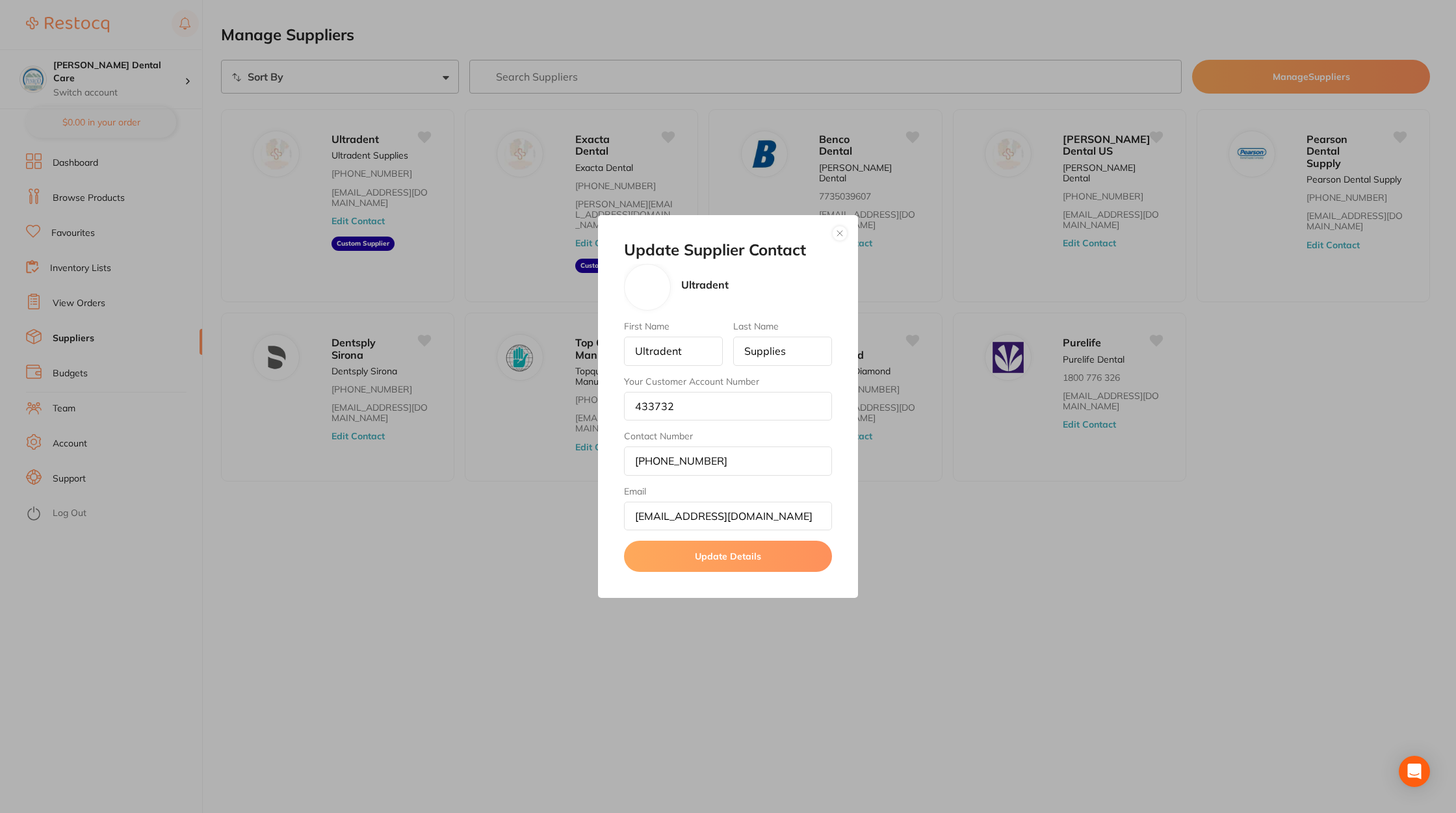
click at [728, 566] on button "Update Details" at bounding box center [728, 556] width 208 height 31
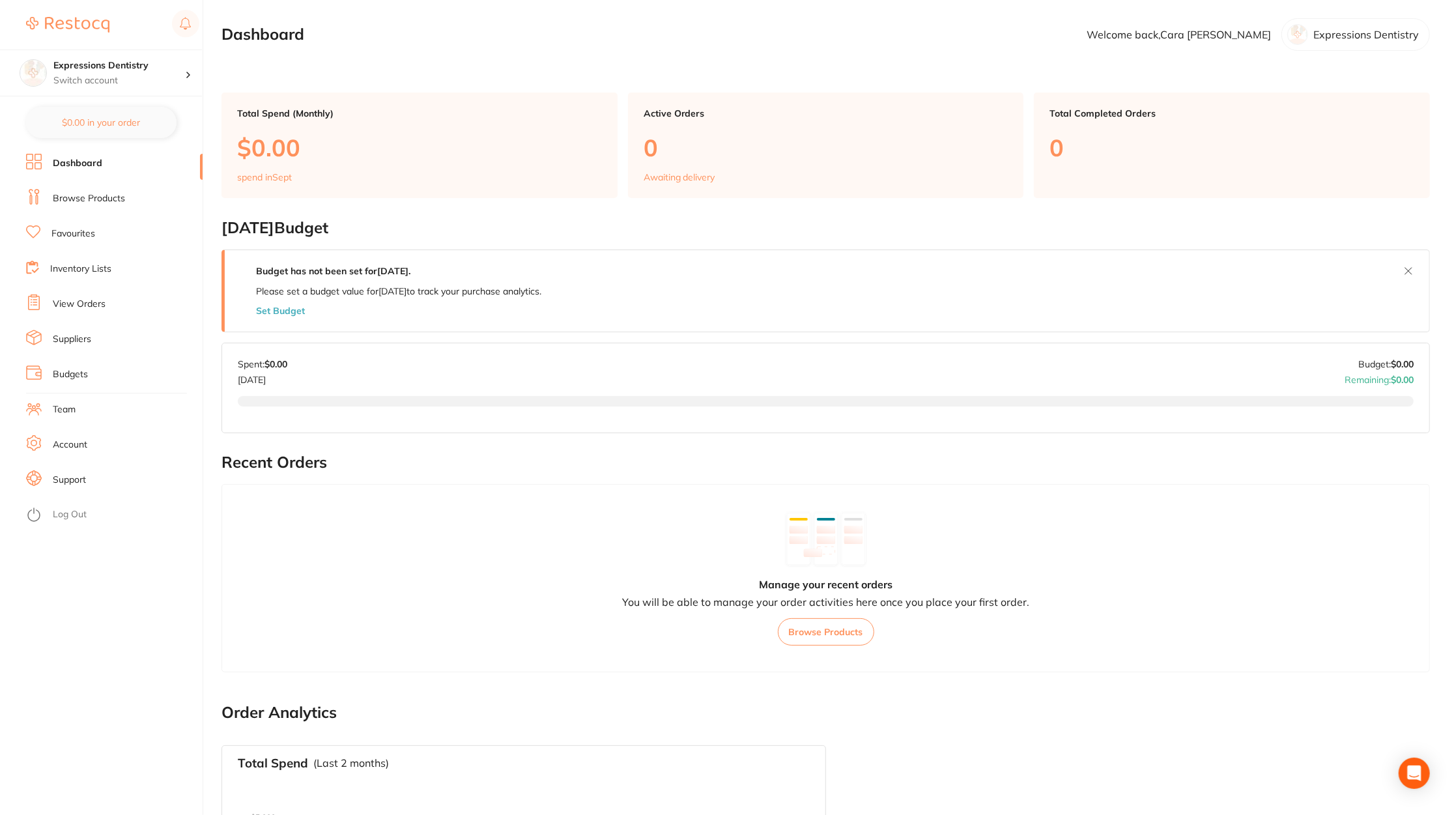
click at [70, 347] on li "Suppliers" at bounding box center [114, 339] width 177 height 20
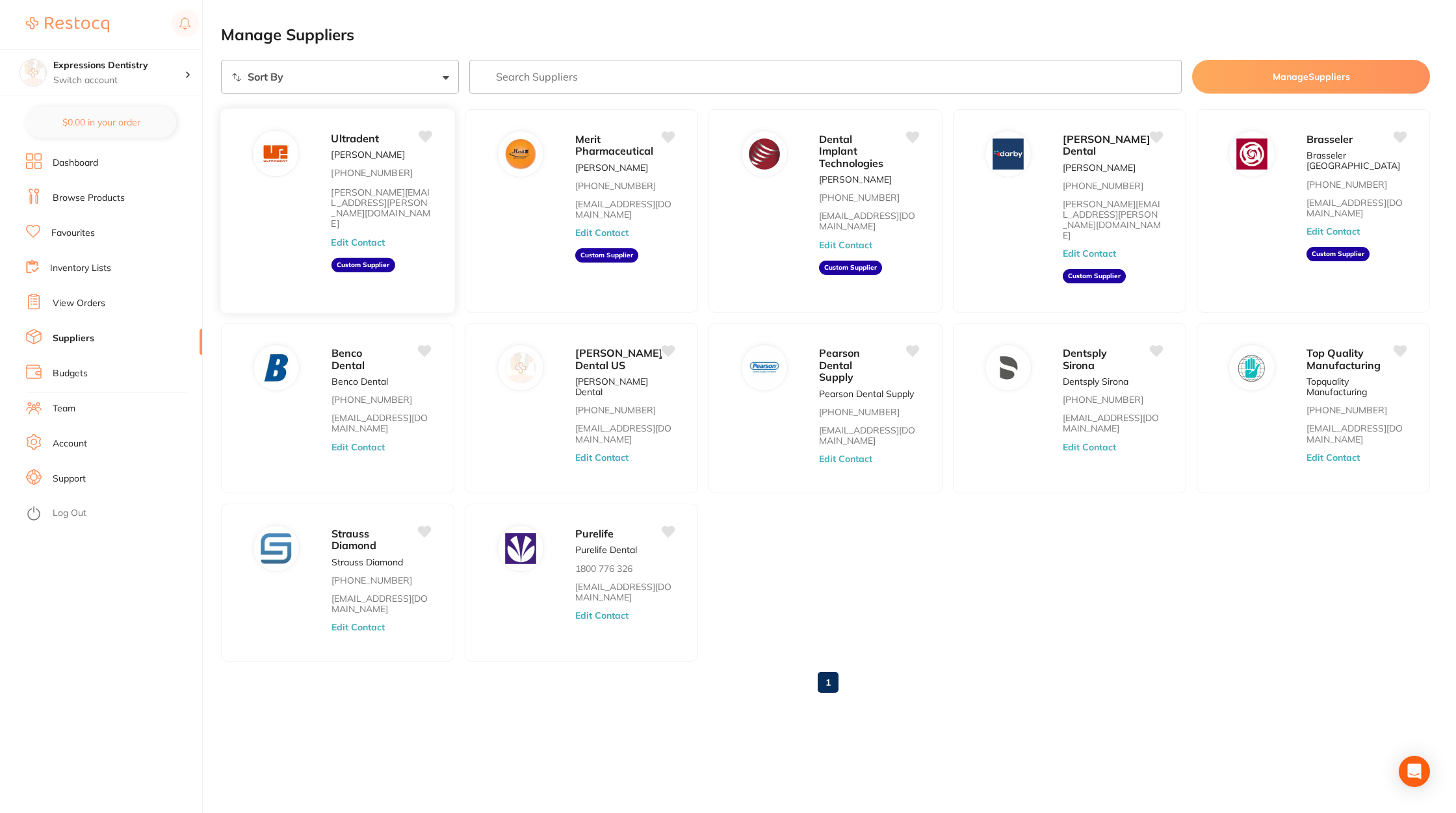
click at [369, 236] on button "Edit Contact" at bounding box center [358, 242] width 54 height 11
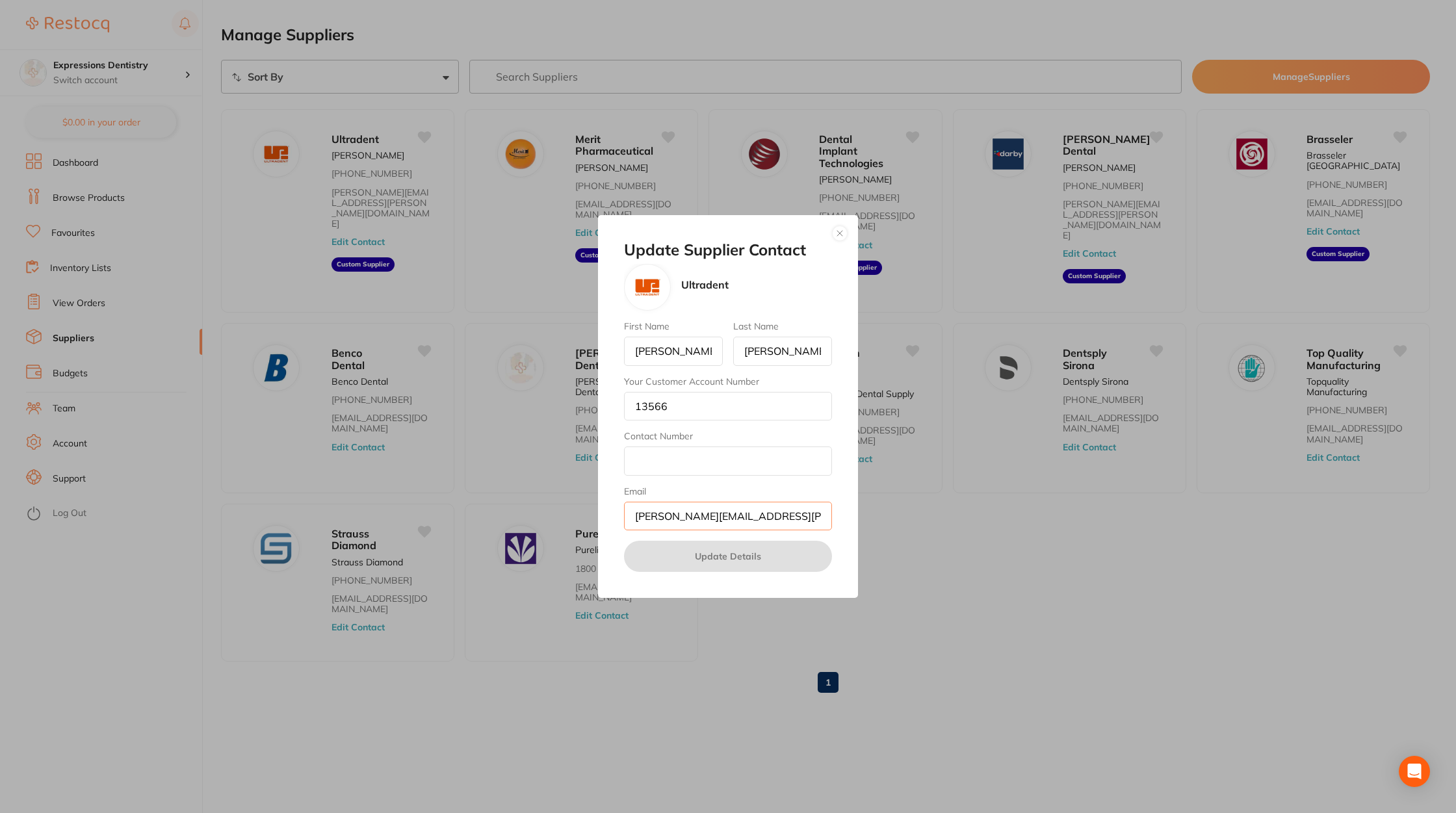
click at [797, 512] on input "holly.torres@ultradent.com" at bounding box center [728, 516] width 208 height 28
paste input "onlineordersupport"
type input "onlineordersupport@ultradent.com"
click at [711, 463] on input "Contact Number" at bounding box center [728, 461] width 208 height 28
paste input "888.230.1420"
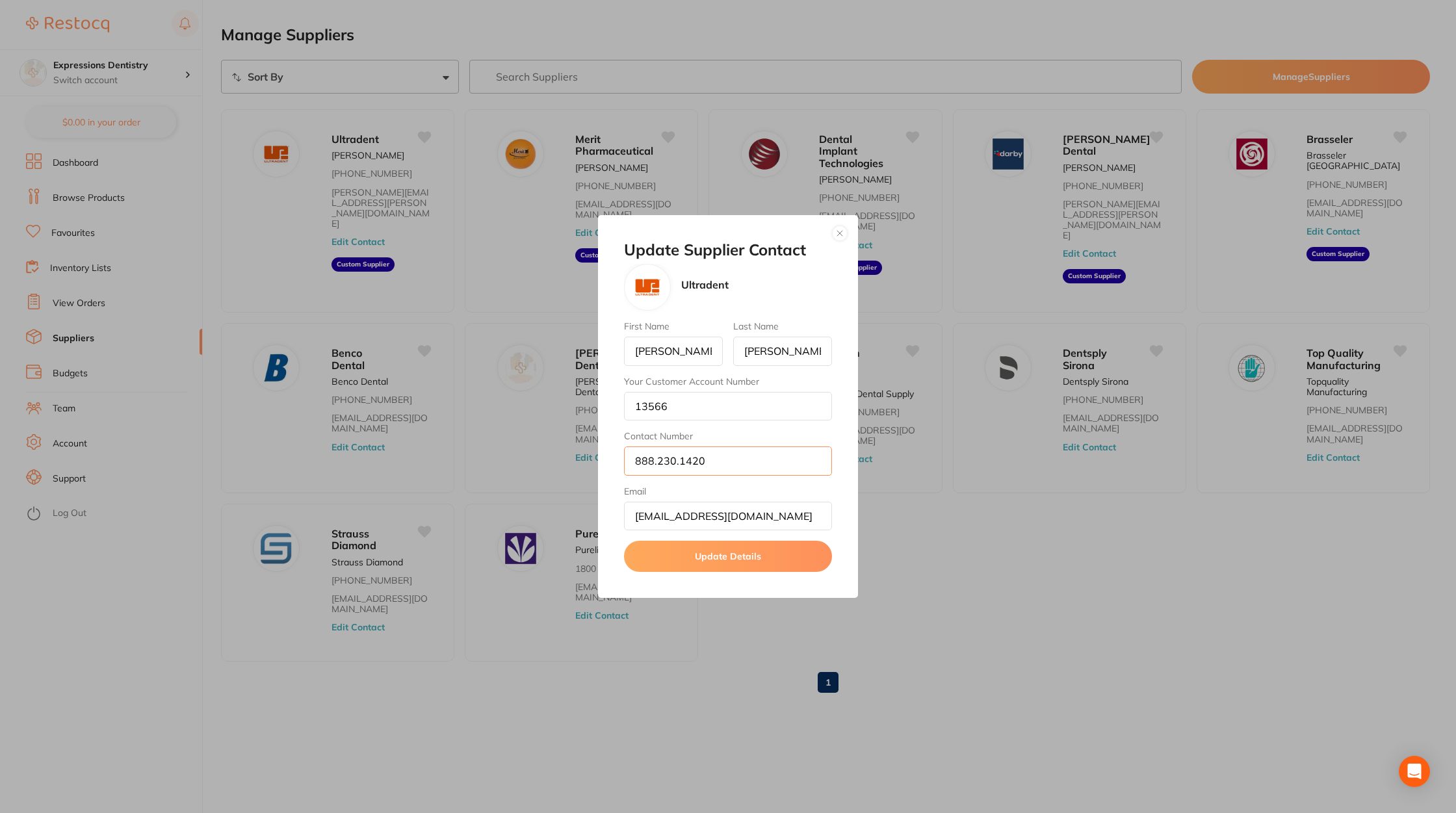
click at [655, 461] on input "888.230.1420" at bounding box center [728, 461] width 208 height 28
type input "888 230 1420"
click at [761, 568] on button "Update Details" at bounding box center [728, 556] width 208 height 31
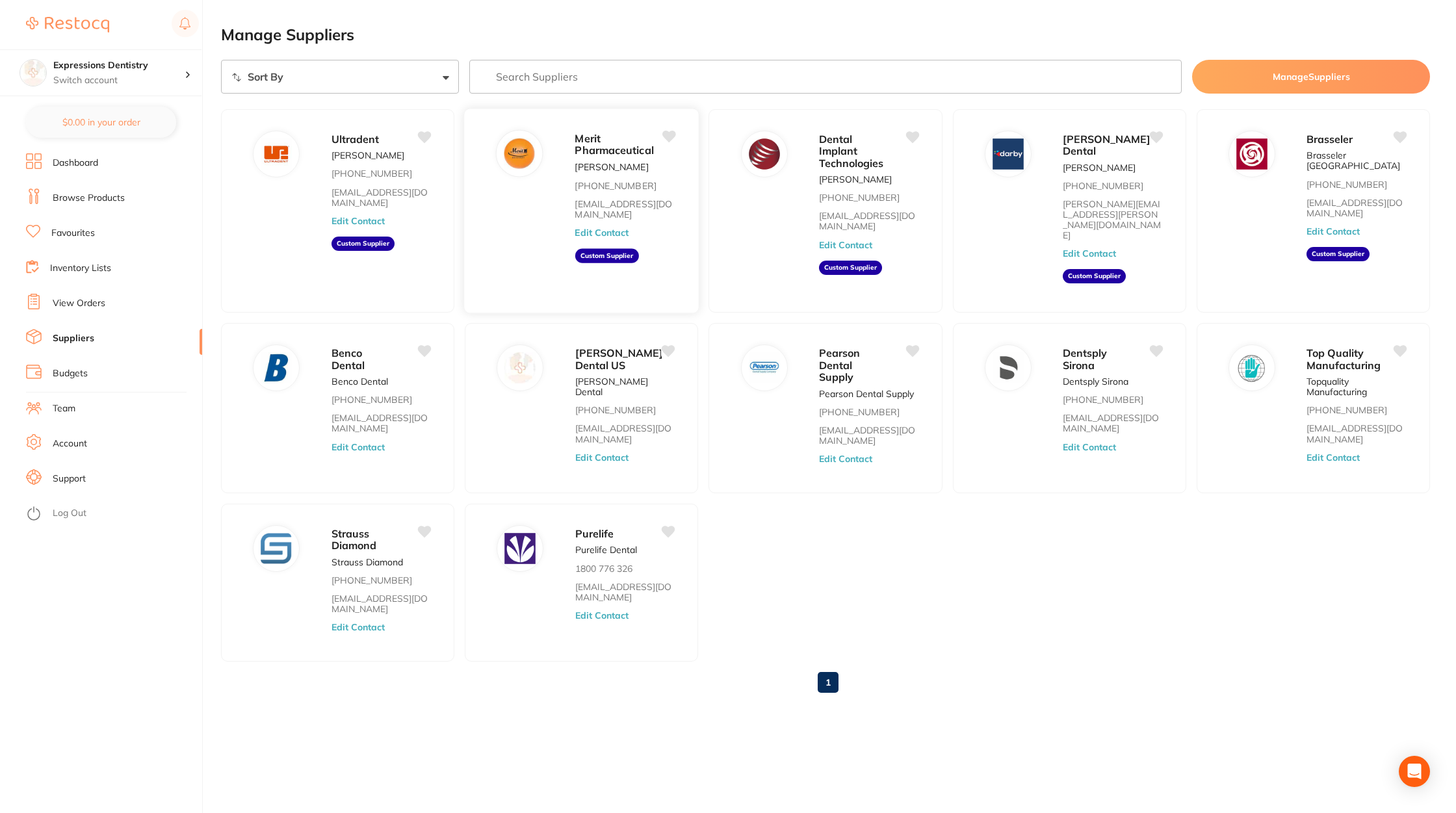
click at [598, 220] on div "Merit Pharmaceutical Alex Vega 800-696-3748 alexandrav@meritpharm.com Edit Cont…" at bounding box center [631, 215] width 111 height 170
click at [599, 236] on button "Edit Contact" at bounding box center [602, 233] width 54 height 11
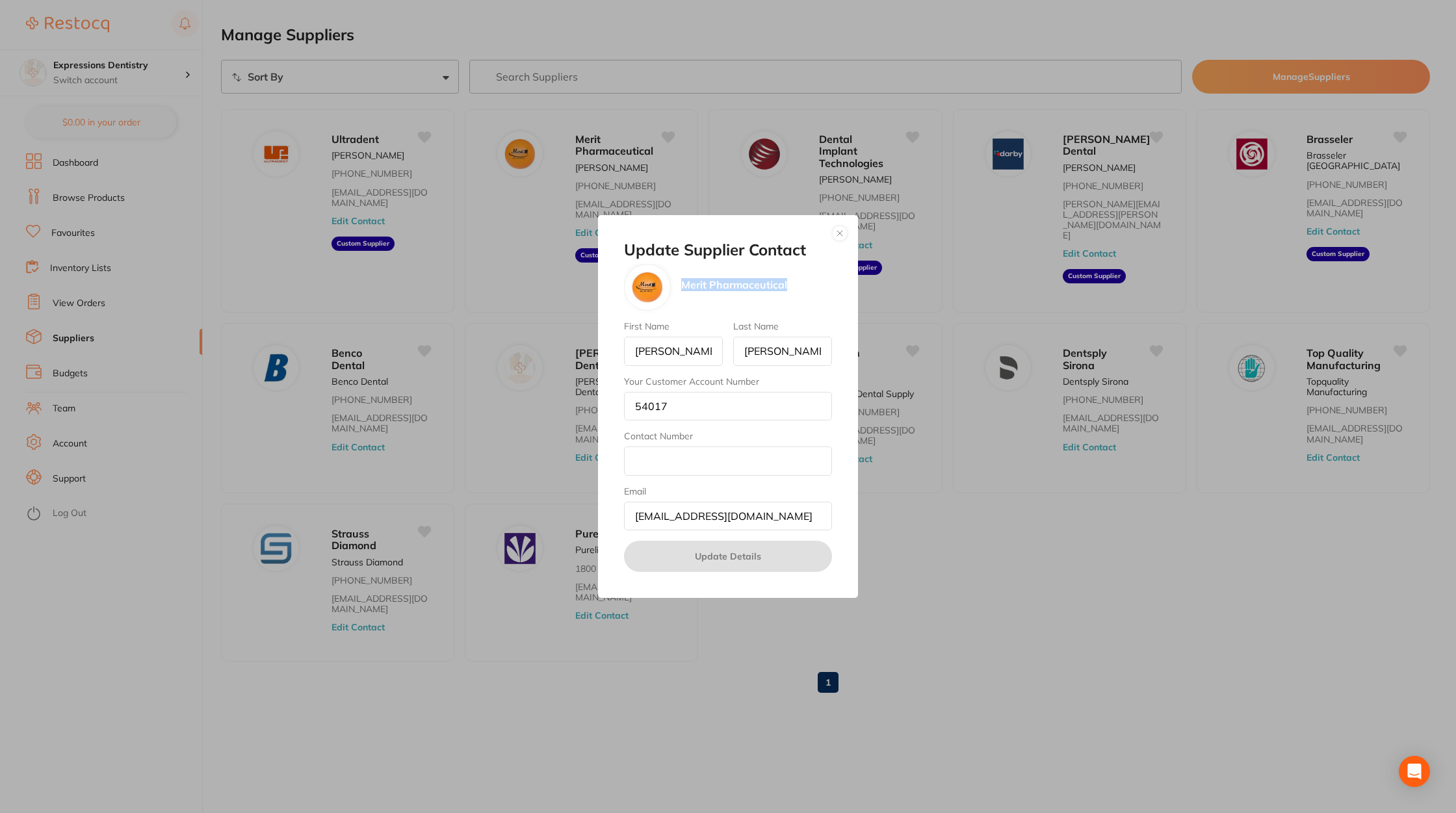
copy p "Merit Pharmaceutical"
drag, startPoint x: 807, startPoint y: 282, endPoint x: 682, endPoint y: 282, distance: 125.0
type textarea "Merit Pharmaceutical"
click at [682, 282] on div "Merit Pharmaceutical" at bounding box center [728, 287] width 208 height 47
click at [990, 481] on div "Update Supplier Contact Merit Pharmaceutical First Name Alex Last Name Vega You…" at bounding box center [728, 406] width 1456 height 813
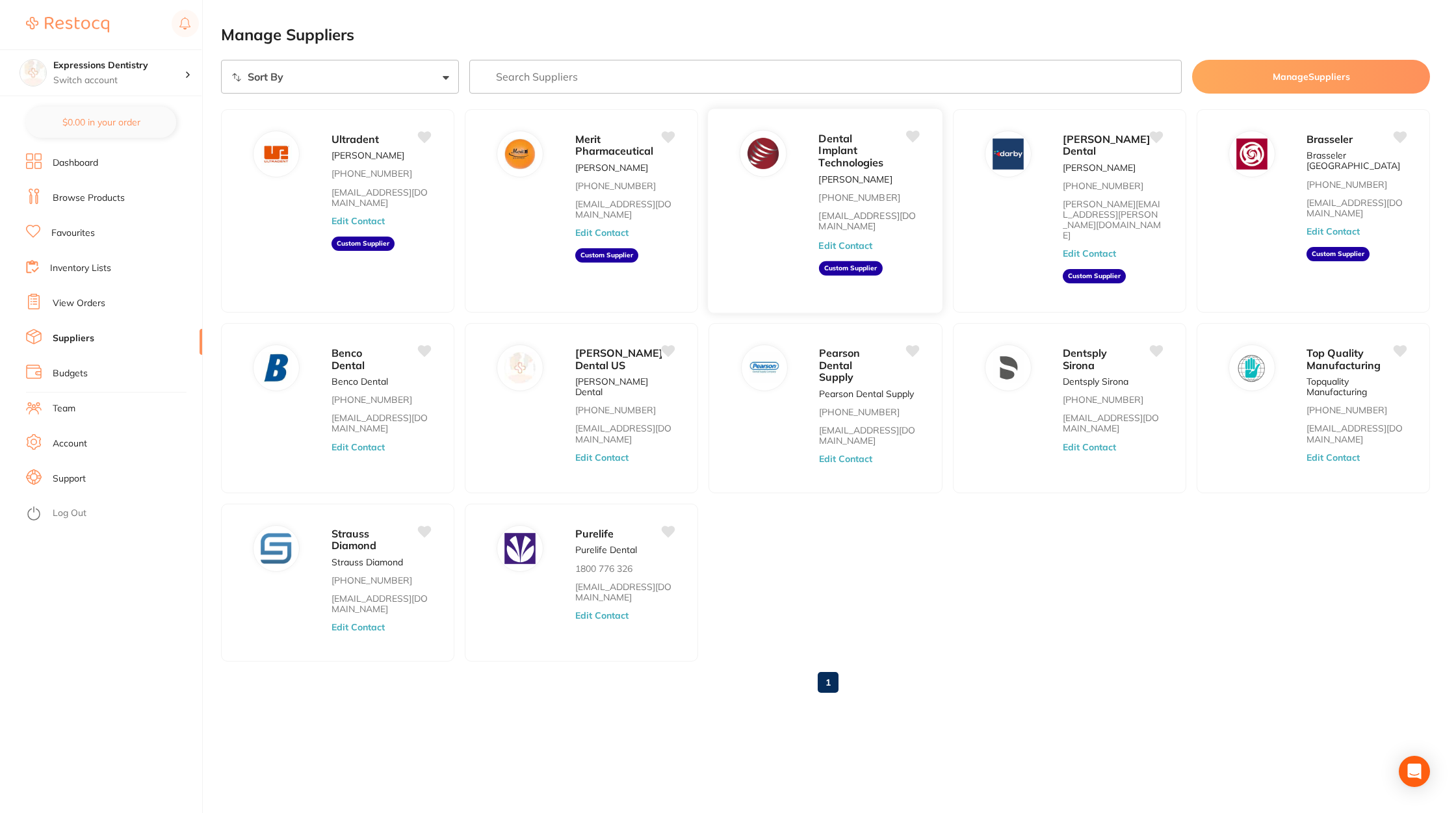
click at [857, 240] on button "Edit Contact" at bounding box center [846, 245] width 54 height 11
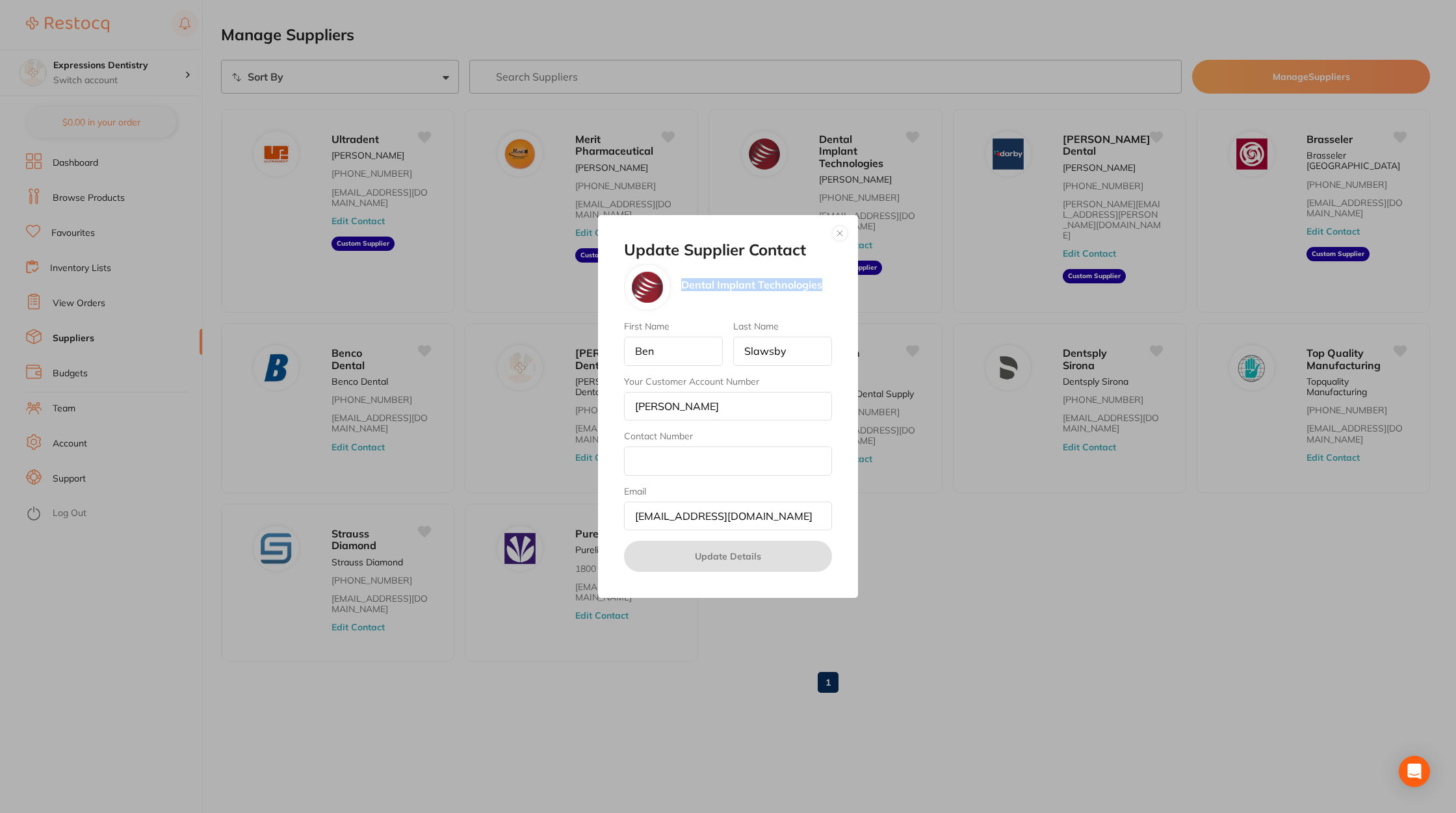
drag, startPoint x: 679, startPoint y: 283, endPoint x: 830, endPoint y: 285, distance: 151.0
click at [830, 285] on div "Dental Implant Technologies" at bounding box center [728, 287] width 208 height 47
copy p "Dental Implant Technologies"
click at [991, 549] on div "Update Supplier Contact Dental Implant Technologies First Name Ben Last Name Sl…" at bounding box center [728, 406] width 1456 height 813
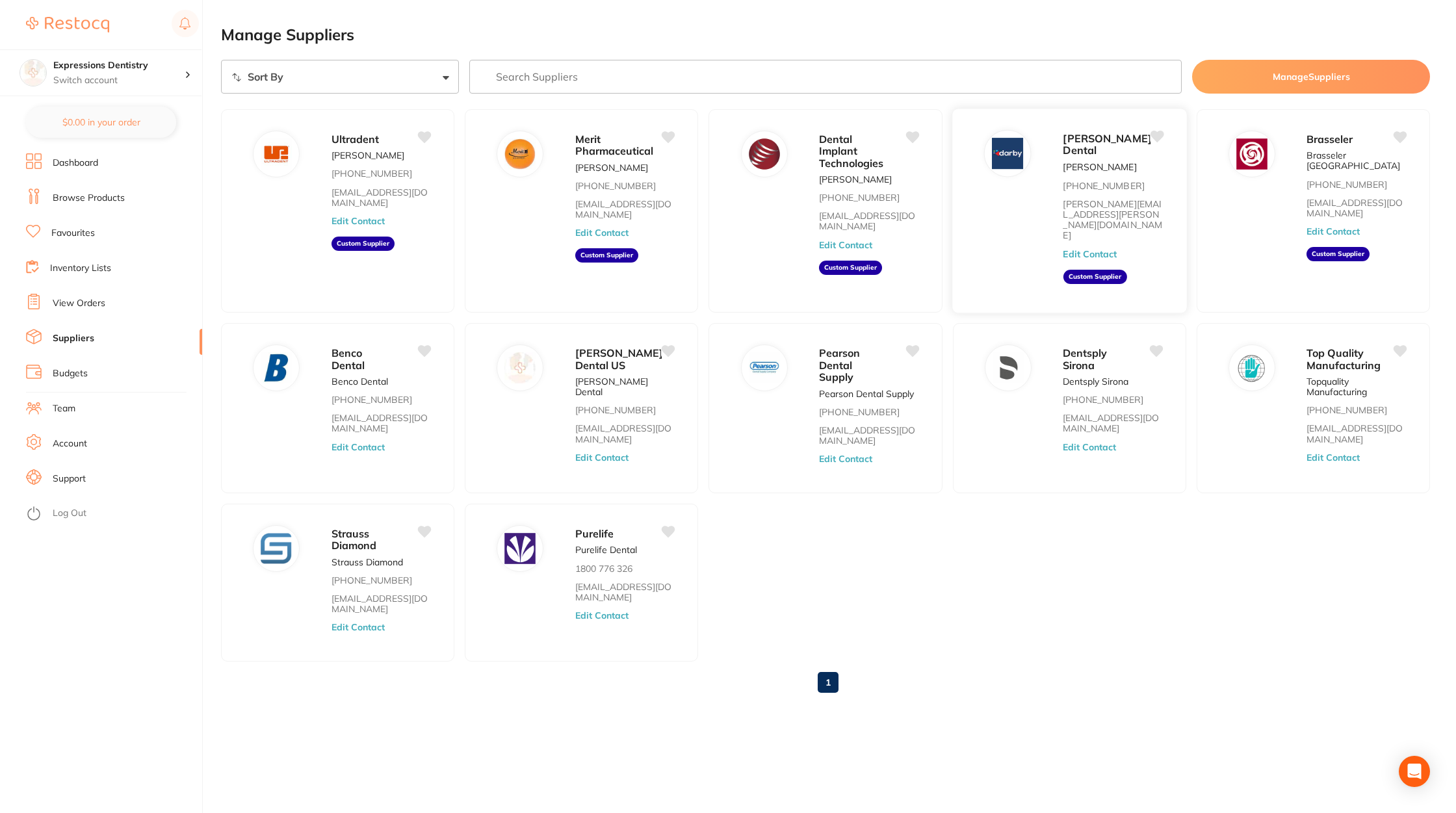
click at [1111, 249] on button "Edit Contact" at bounding box center [1089, 254] width 54 height 11
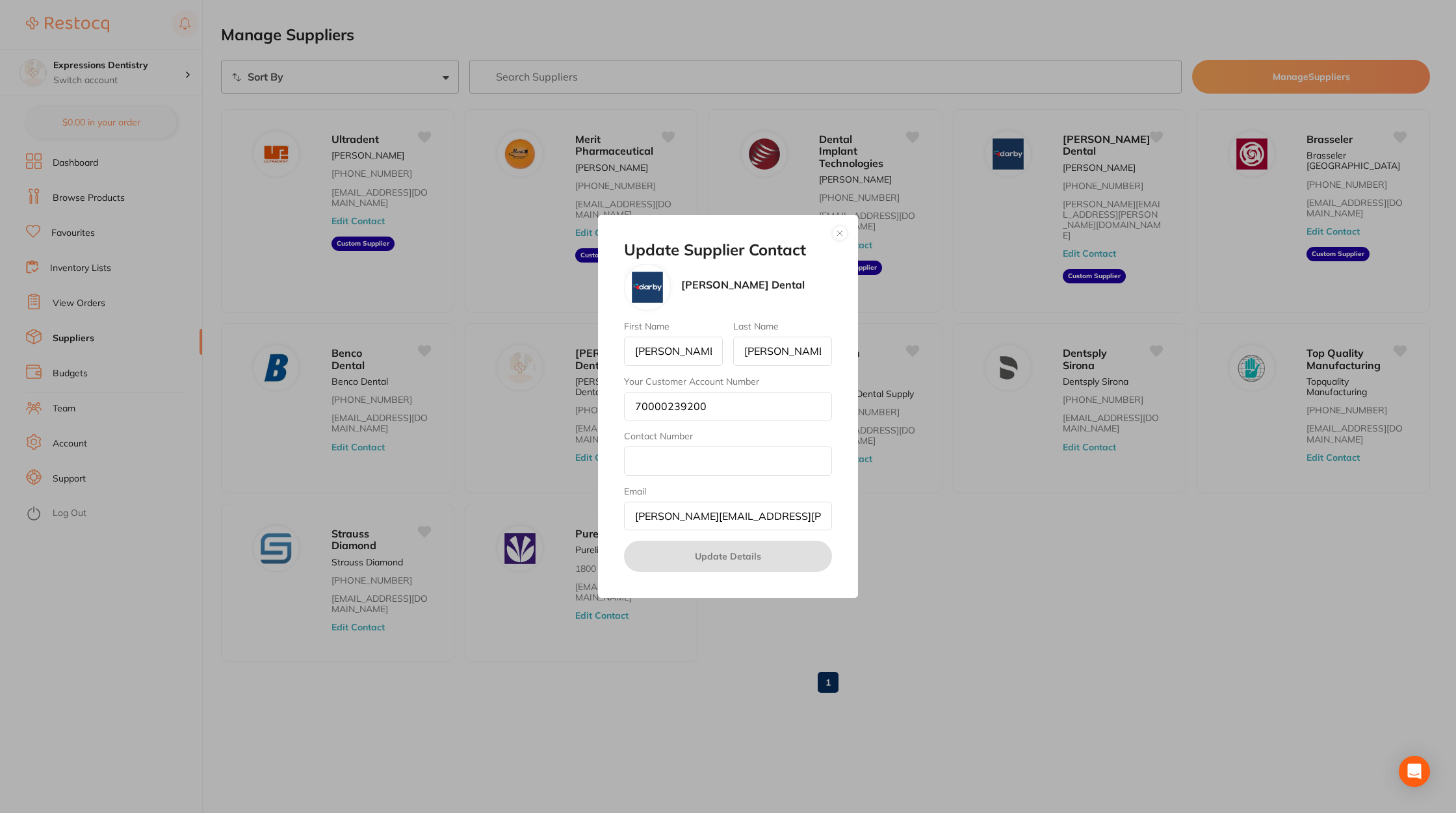
click at [1271, 492] on div "Update Supplier Contact Darby Dental First Name Chris Last Name Reynolds Your C…" at bounding box center [728, 406] width 1456 height 813
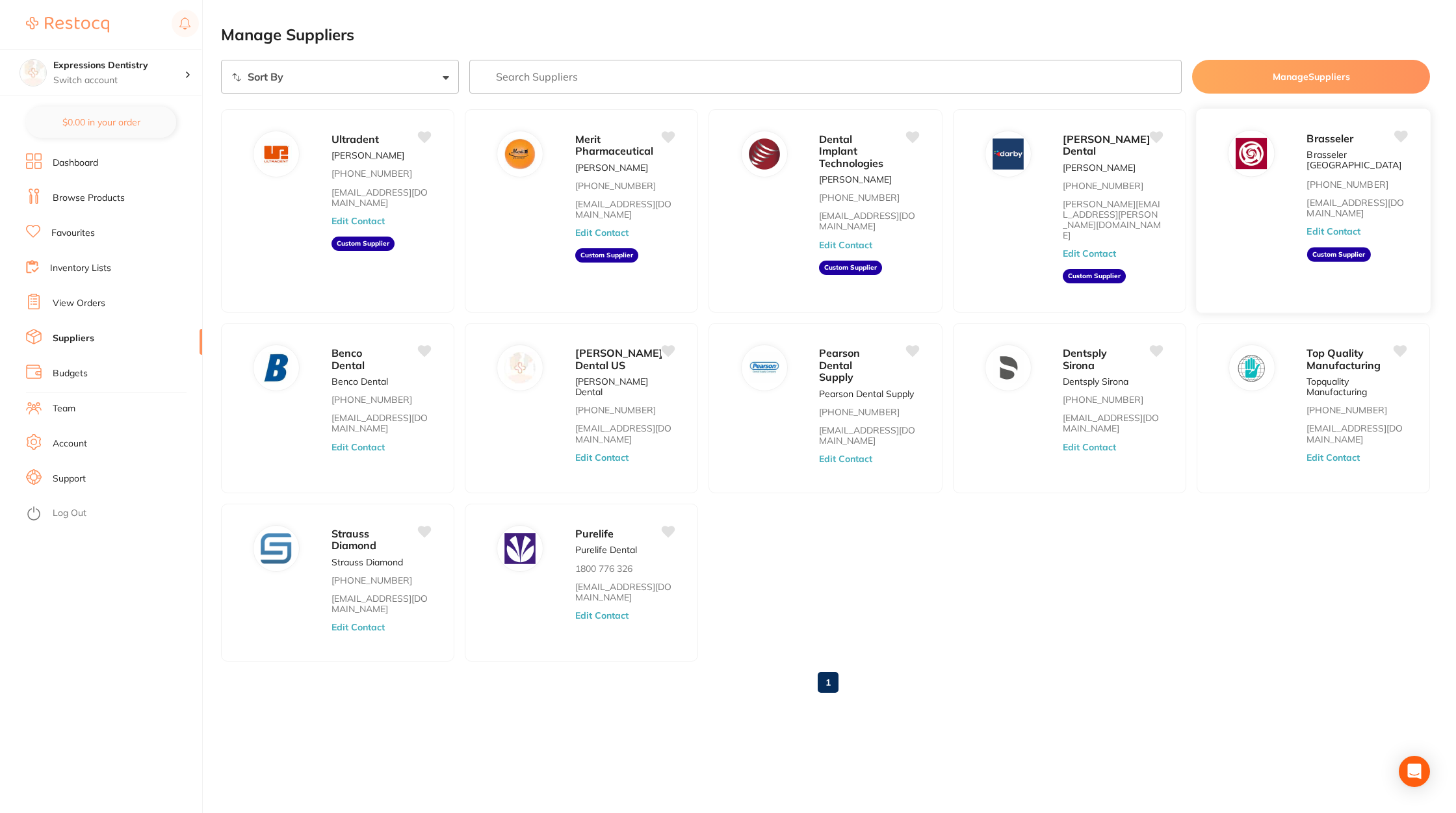
click at [1346, 226] on button "Edit Contact" at bounding box center [1334, 231] width 54 height 11
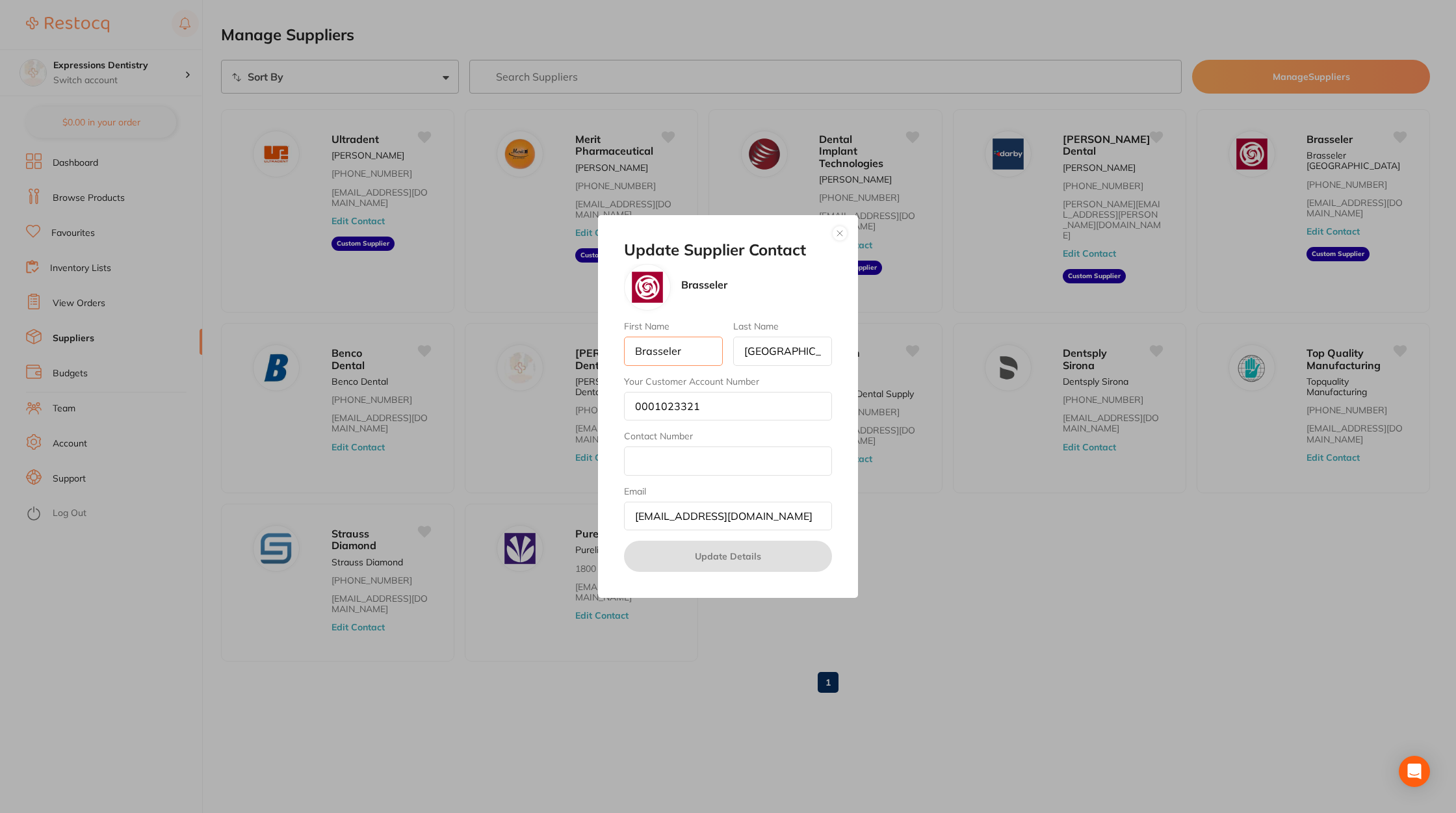
drag, startPoint x: 705, startPoint y: 350, endPoint x: 597, endPoint y: 350, distance: 108.0
click at [597, 350] on div "Update Supplier Contact Brasseler First Name Brasseler Last Name USA Your Custo…" at bounding box center [728, 406] width 1456 height 813
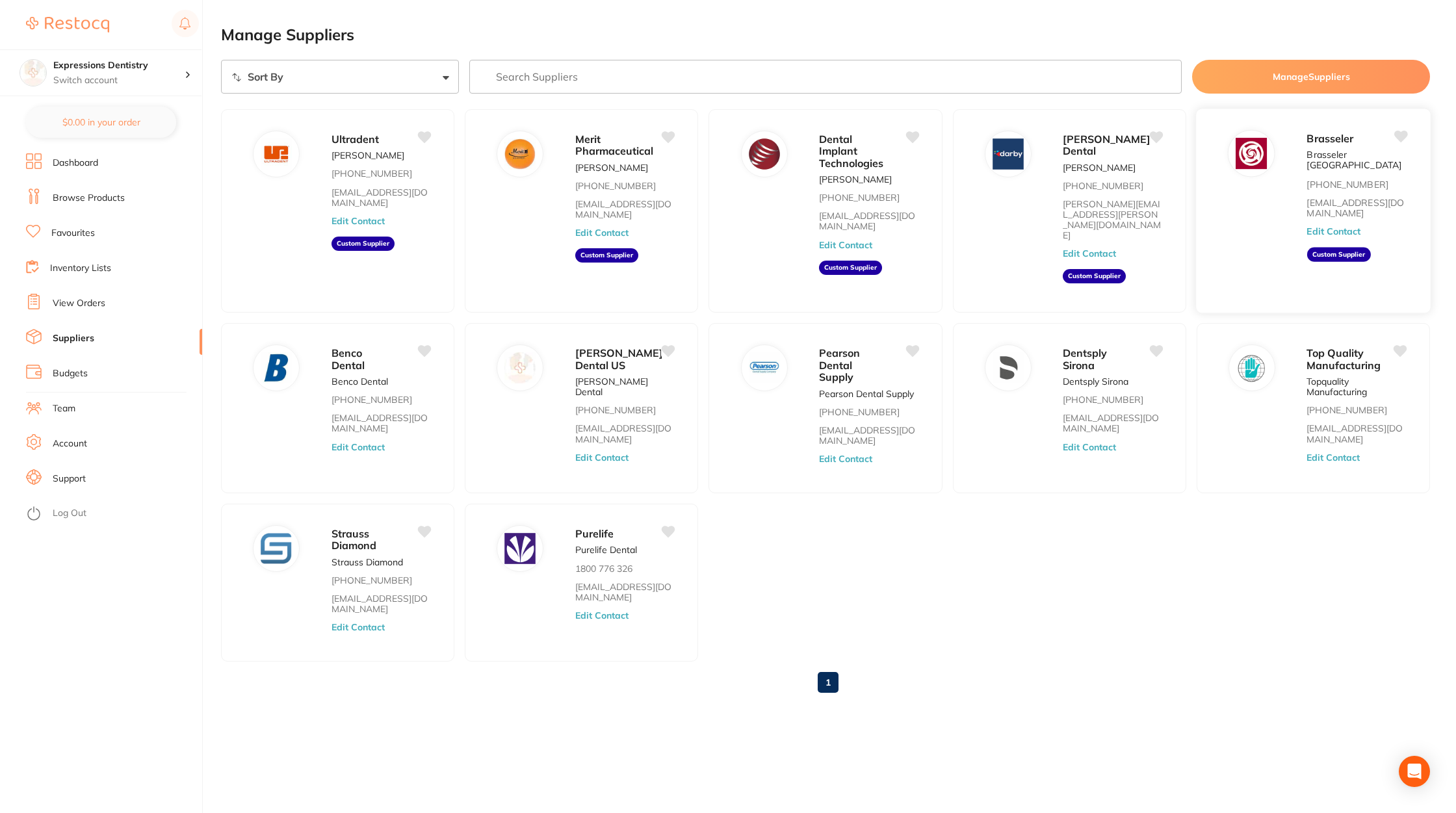
click at [1348, 213] on div "Brasseler Brasseler USA 800-841-4522 customerservice@brasselerusa.com Edit Cont…" at bounding box center [1362, 215] width 111 height 170
click at [1347, 226] on button "Edit Contact" at bounding box center [1334, 231] width 54 height 11
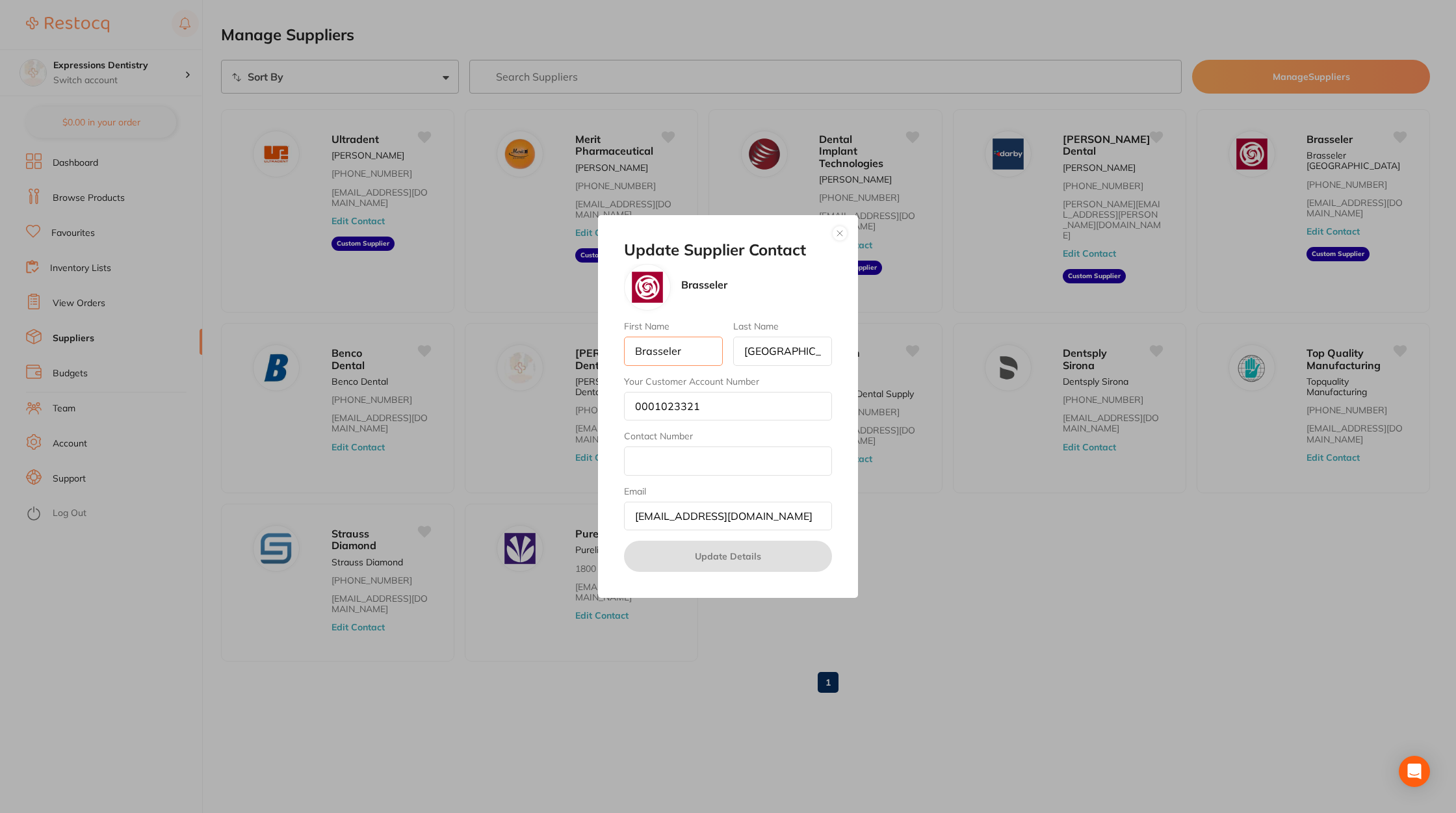
click at [701, 351] on body "$291.07 Expressions Dentistry Switch account Expressions Dentistry $0.00 in you…" at bounding box center [728, 406] width 1456 height 813
click at [1329, 242] on div "Update Supplier Contact Brasseler First Name Brasseler Last Name USA Your Custo…" at bounding box center [728, 406] width 1456 height 813
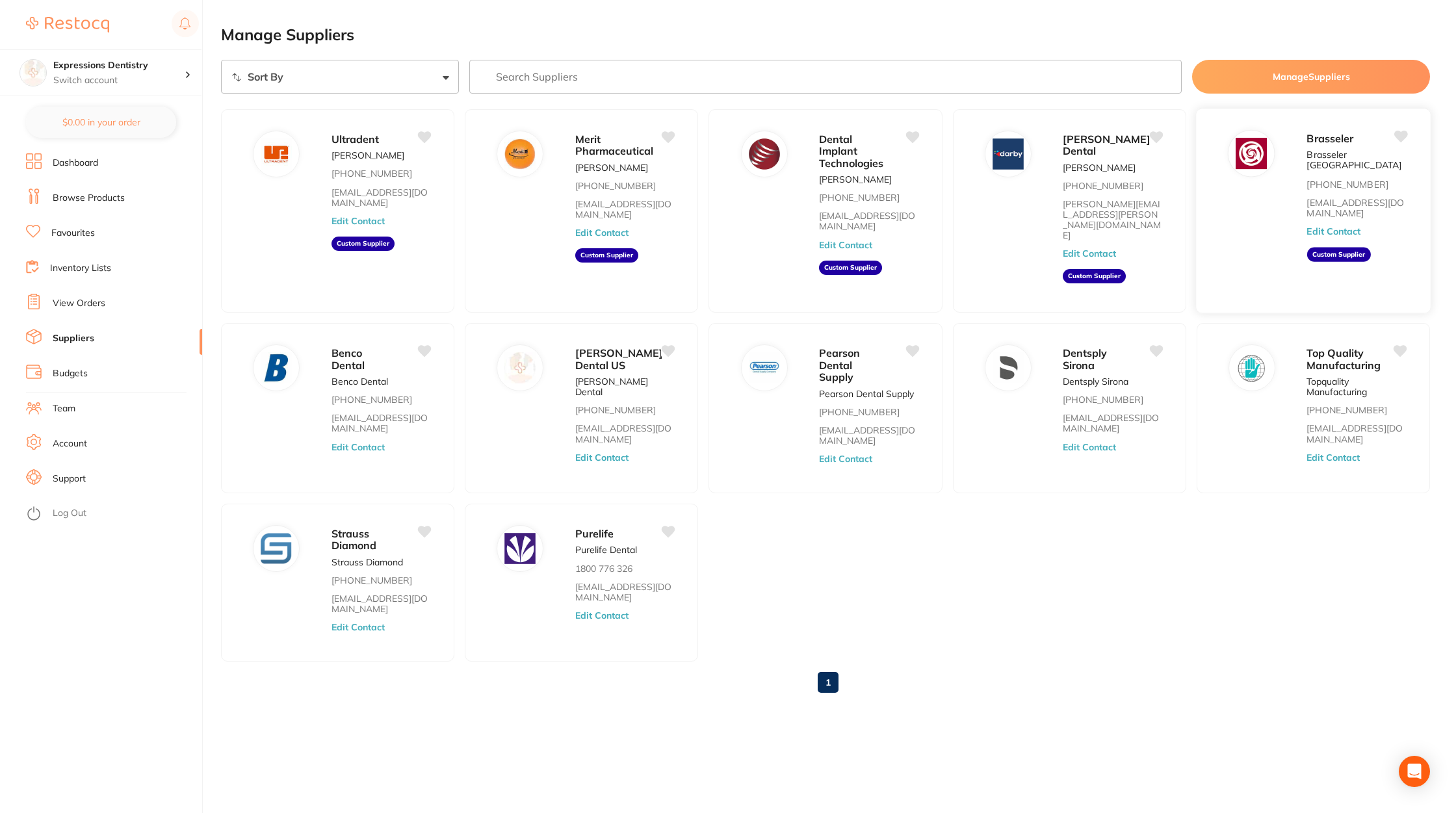
click at [1341, 226] on button "Edit Contact" at bounding box center [1334, 231] width 54 height 11
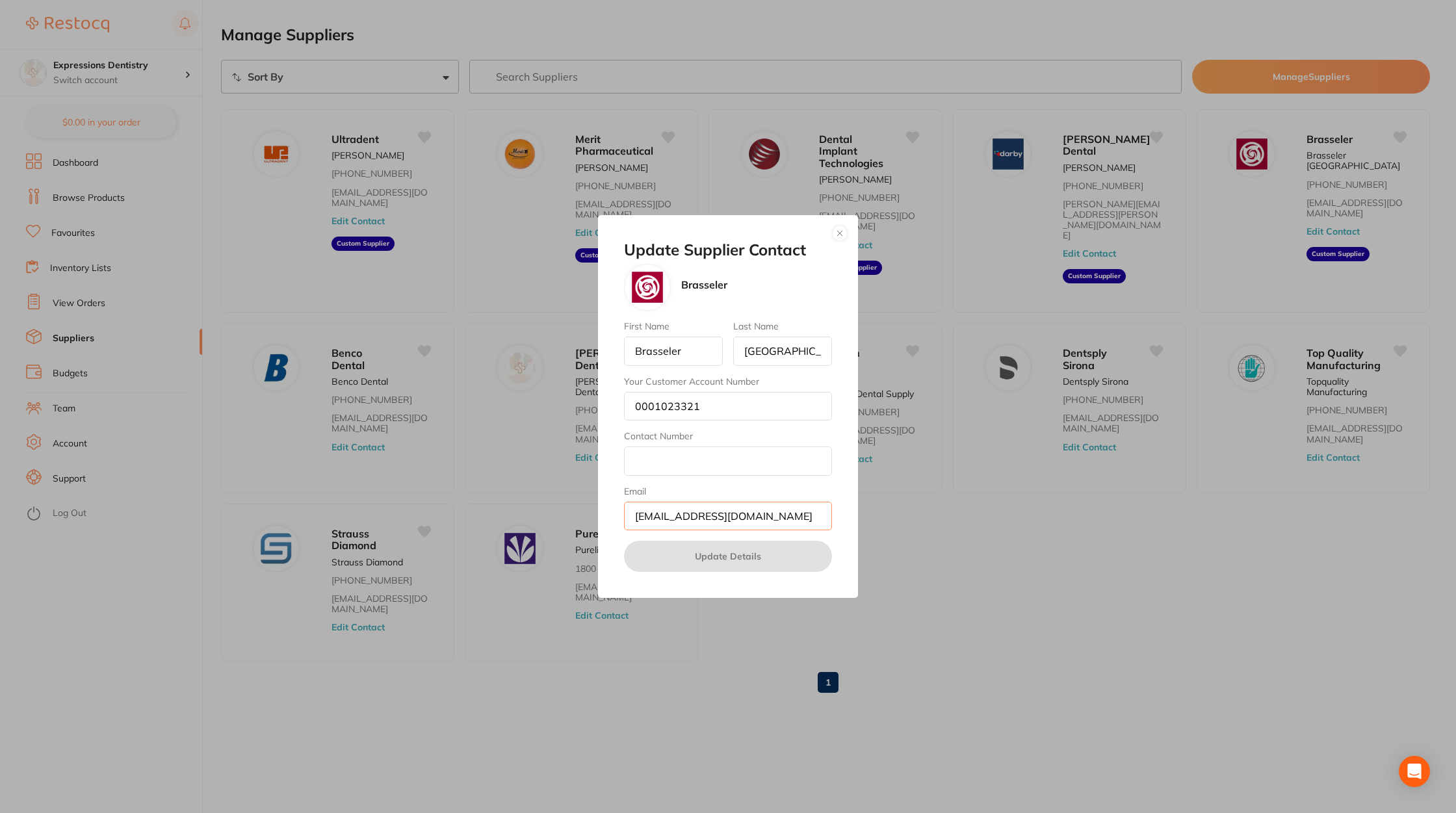
click at [796, 502] on input "customerservice@brasselerusa.com" at bounding box center [728, 516] width 208 height 28
click at [1281, 223] on div "Update Supplier Contact Brasseler First Name Brasseler Last Name USA Your Custo…" at bounding box center [728, 406] width 1456 height 813
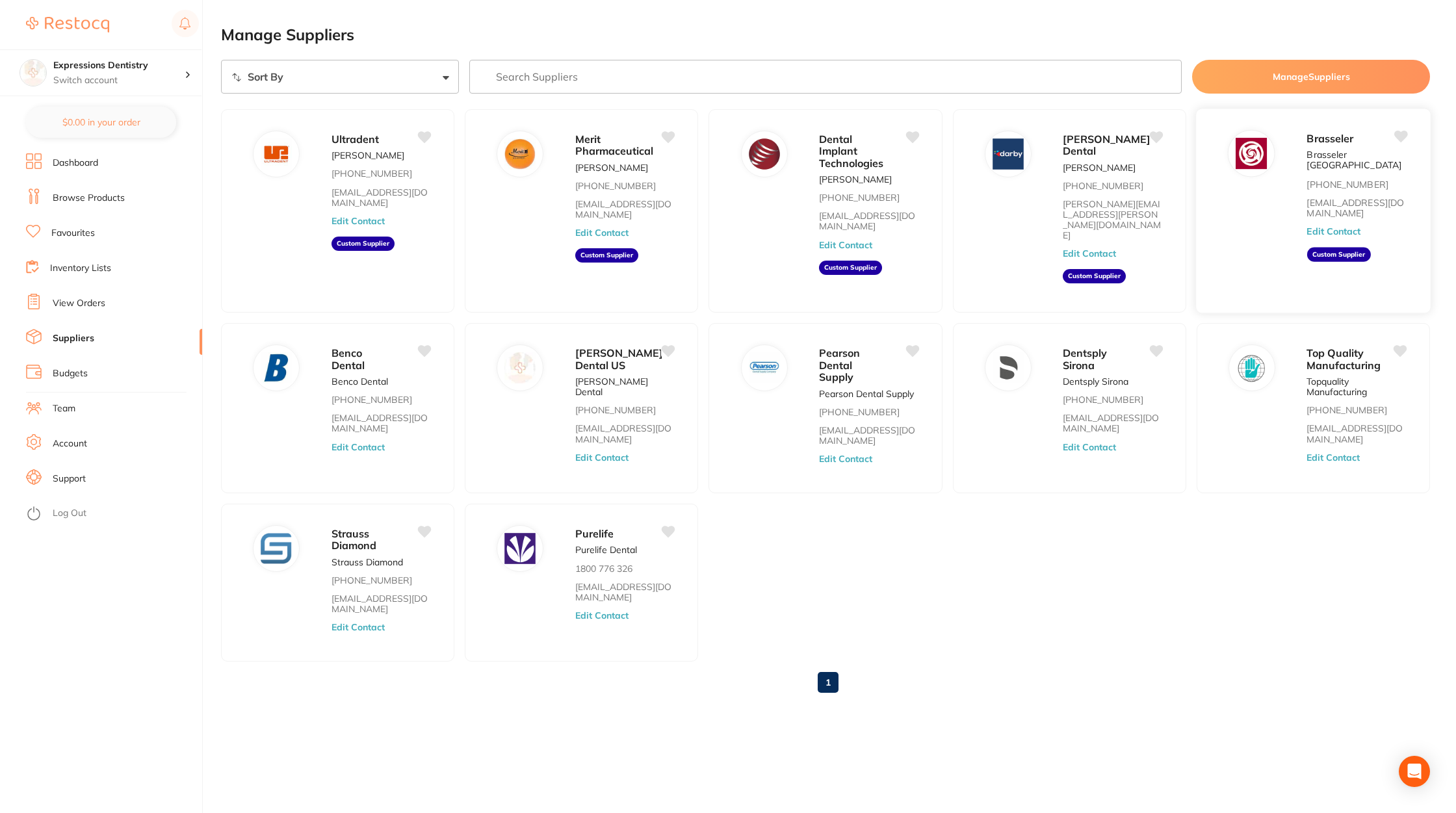
click at [1342, 226] on button "Edit Contact" at bounding box center [1334, 231] width 54 height 11
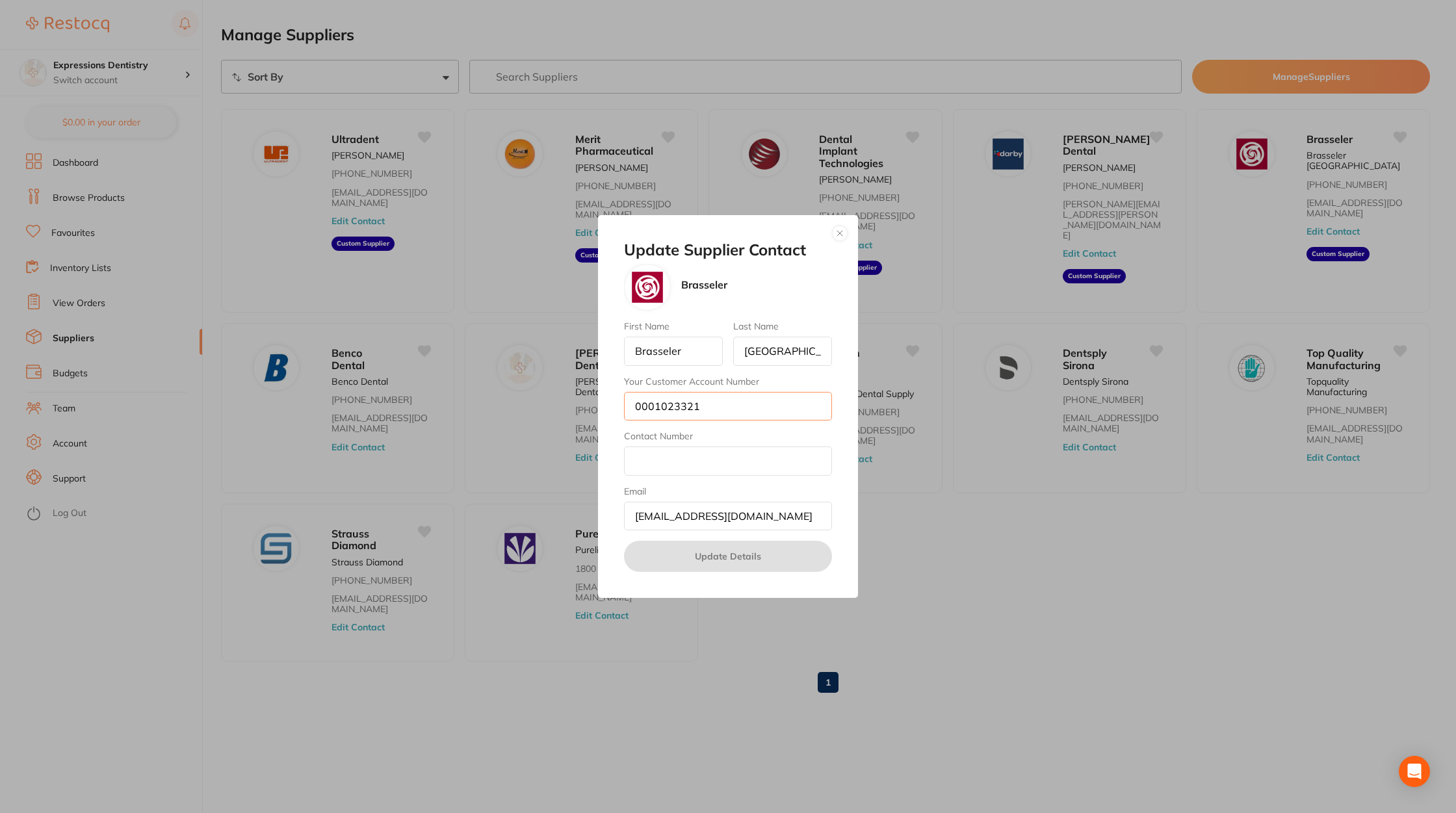
click at [744, 409] on input "0001023321" at bounding box center [728, 406] width 208 height 28
click at [994, 652] on div "Update Supplier Contact Brasseler First Name Brasseler Last Name USA Your Custo…" at bounding box center [728, 406] width 1456 height 813
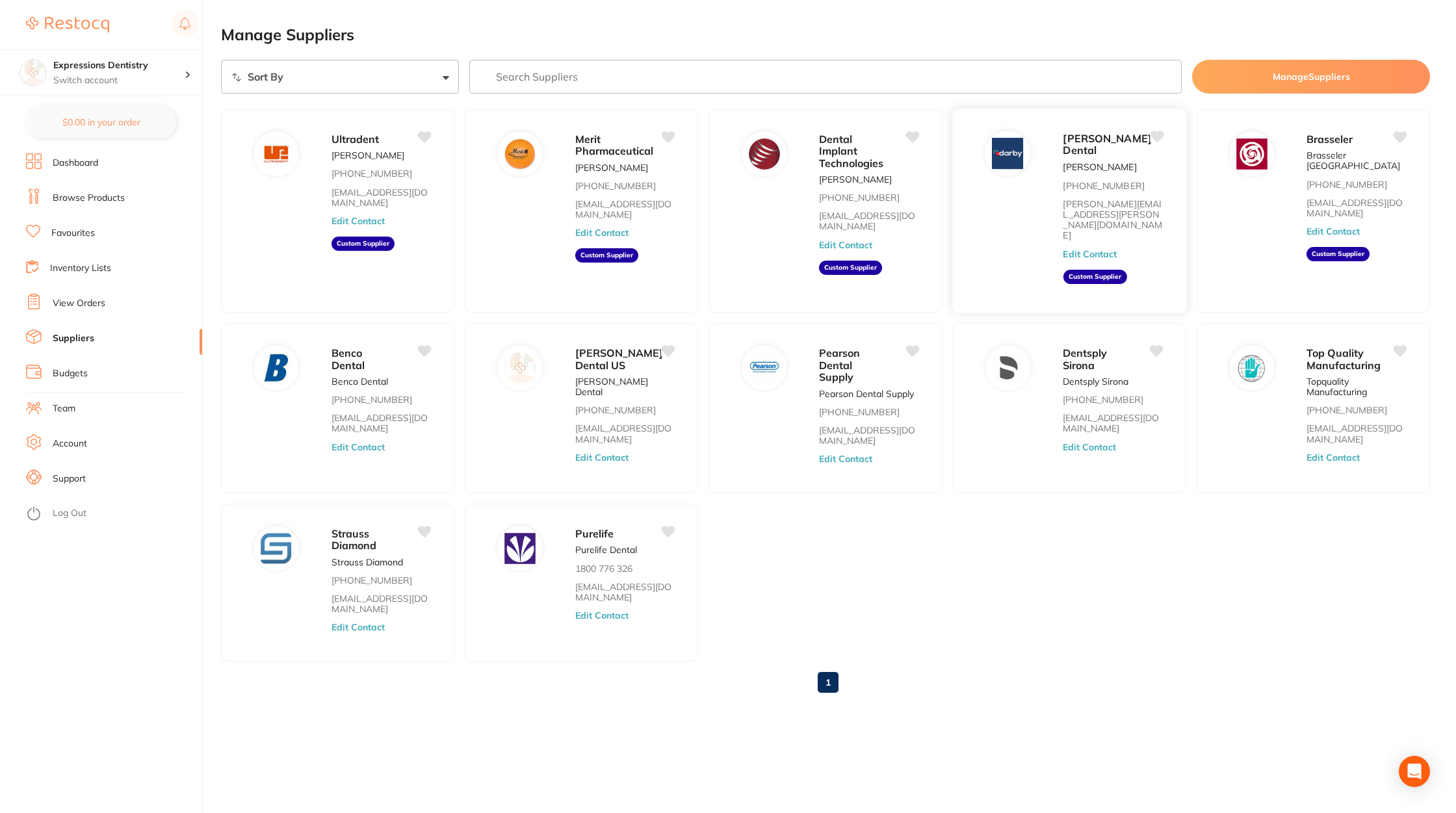
click at [1087, 249] on button "Edit Contact" at bounding box center [1089, 254] width 54 height 11
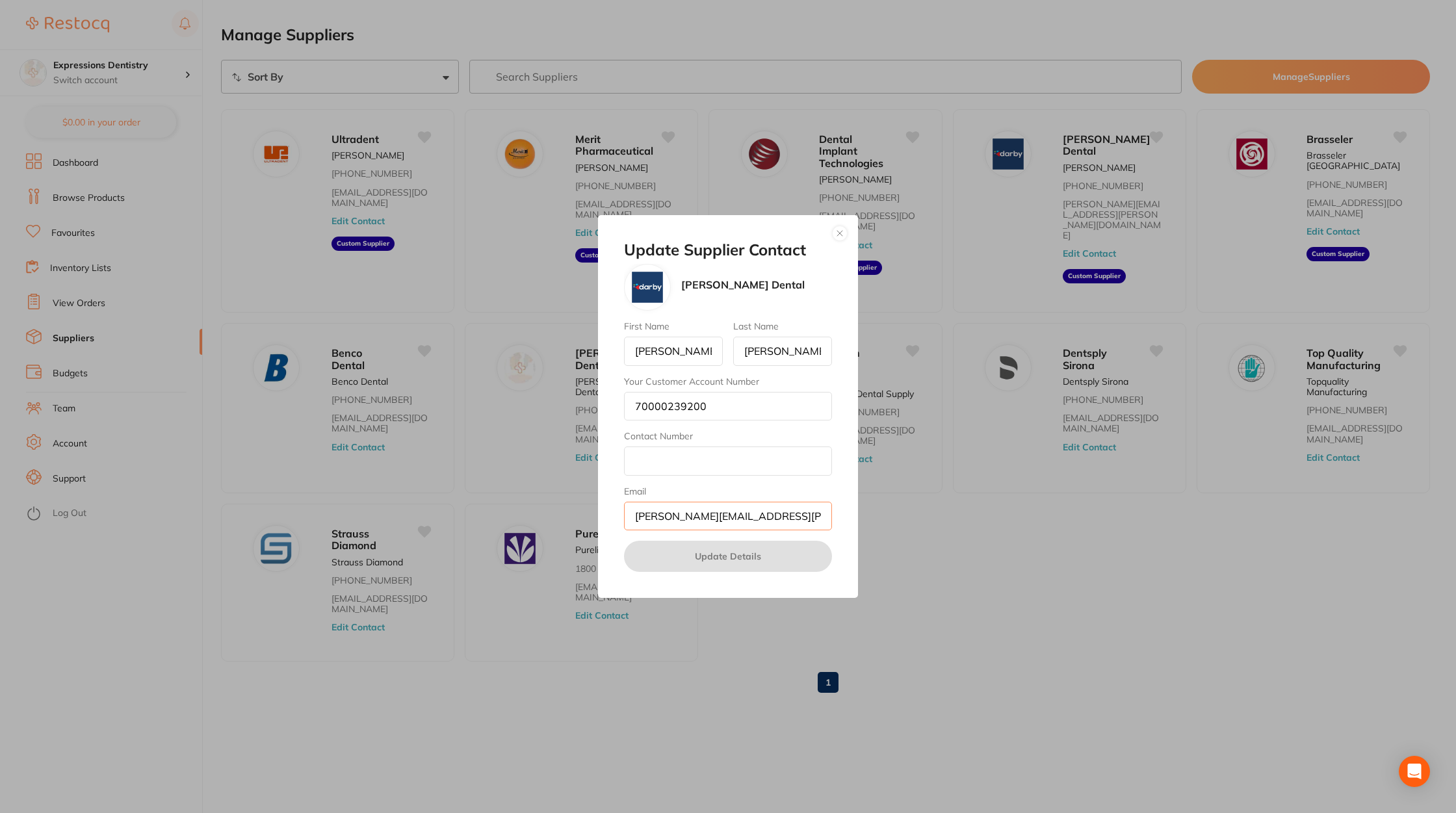
click at [756, 515] on input "chris.reynolds@darbydentalsupply.com" at bounding box center [728, 516] width 208 height 28
click at [1049, 601] on div "Update Supplier Contact Darby Dental First Name Chris Last Name Reynolds Your C…" at bounding box center [728, 406] width 1456 height 813
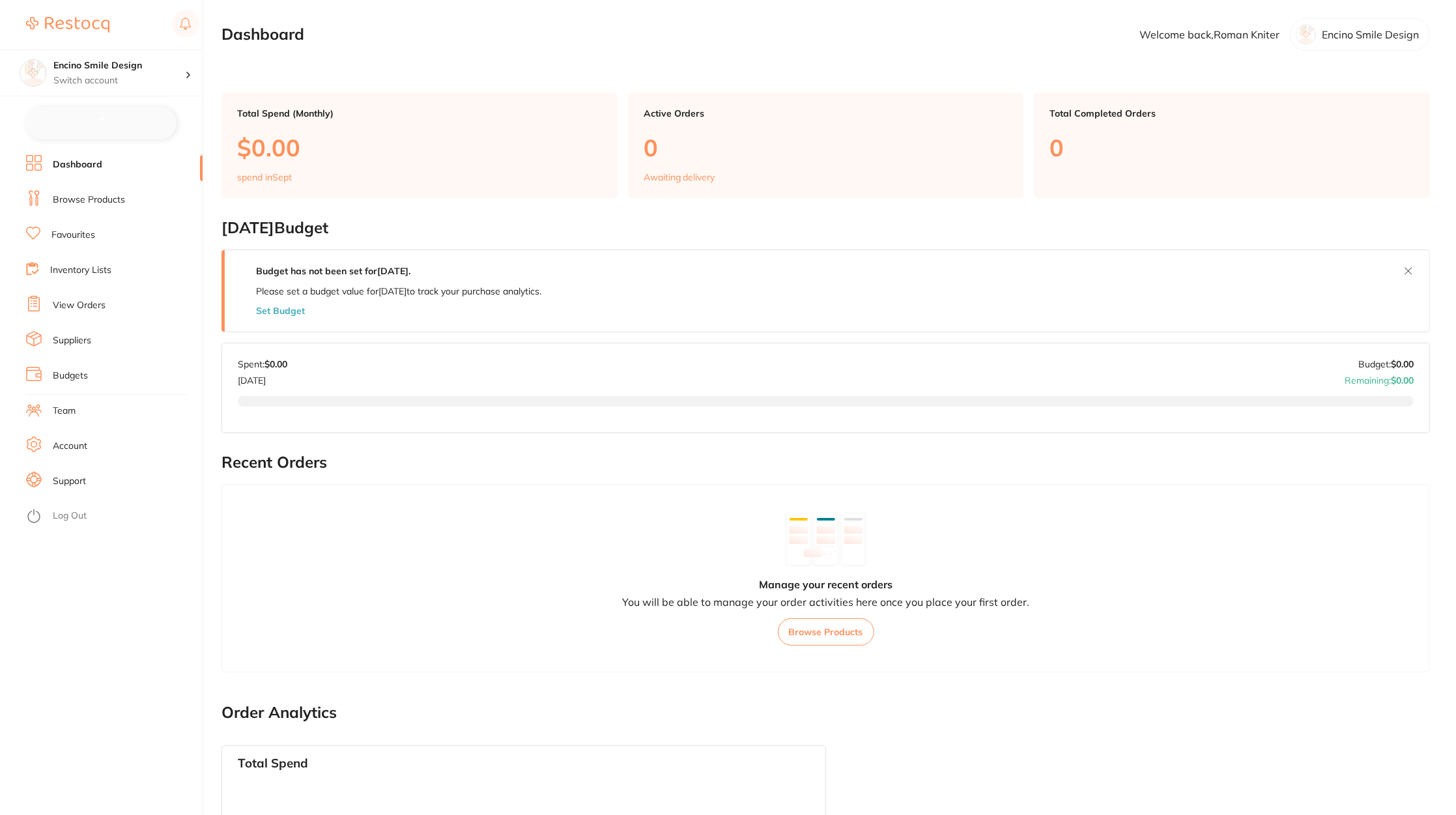
checkbox input "false"
click at [83, 332] on li "Suppliers" at bounding box center [114, 339] width 177 height 20
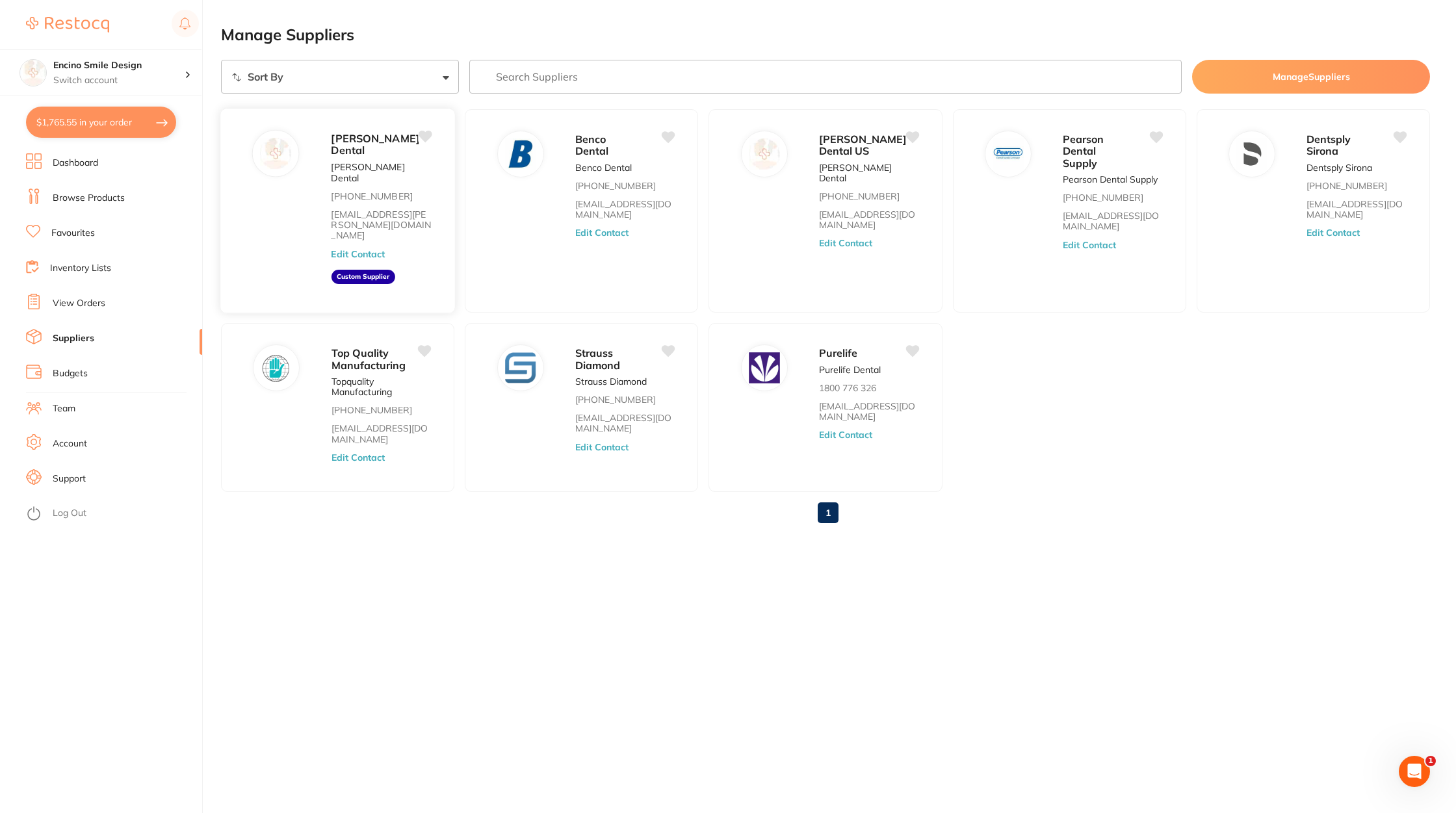
click at [376, 249] on button "Edit Contact" at bounding box center [358, 254] width 54 height 11
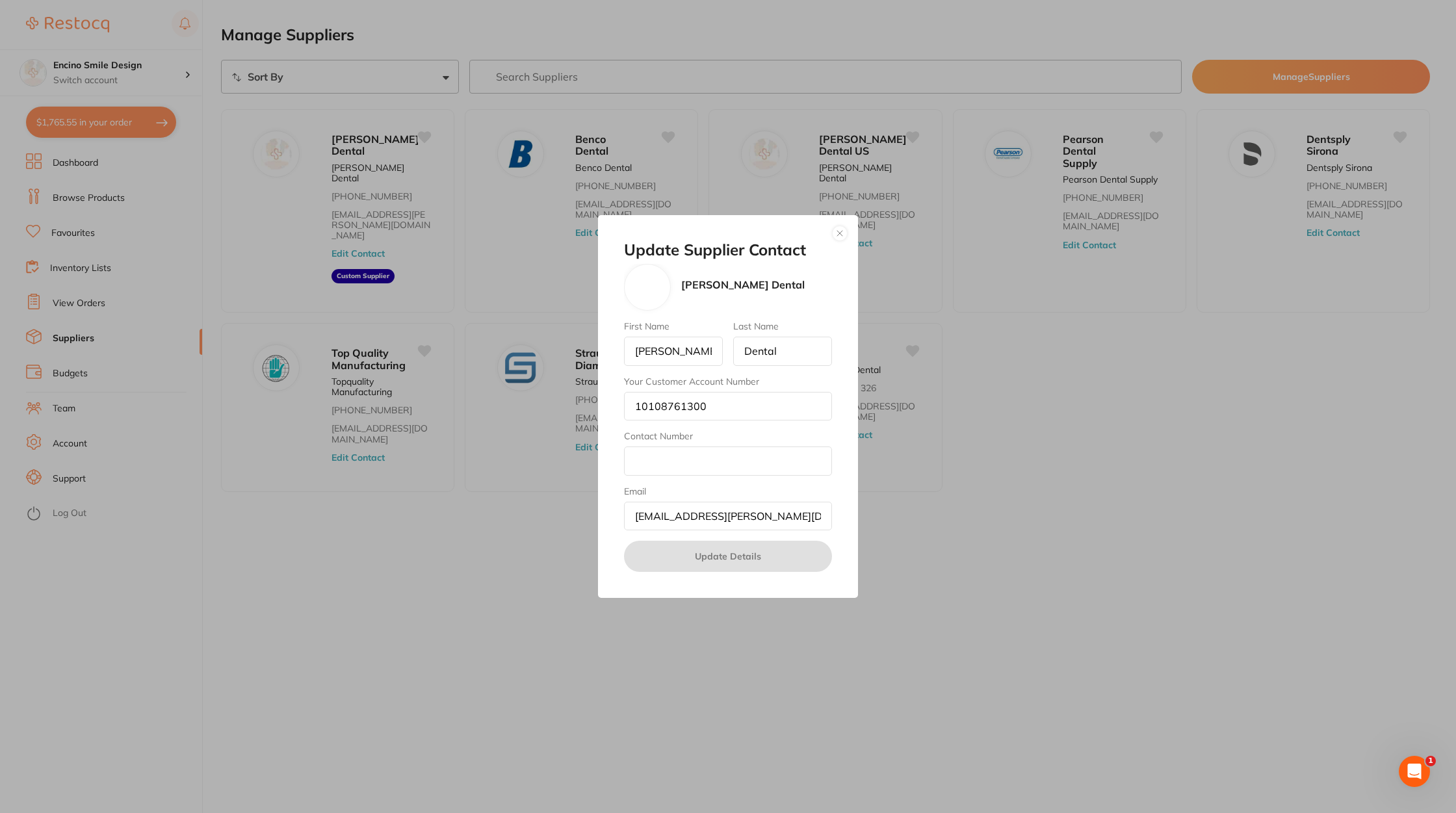
click at [834, 228] on button "button" at bounding box center [840, 234] width 16 height 16
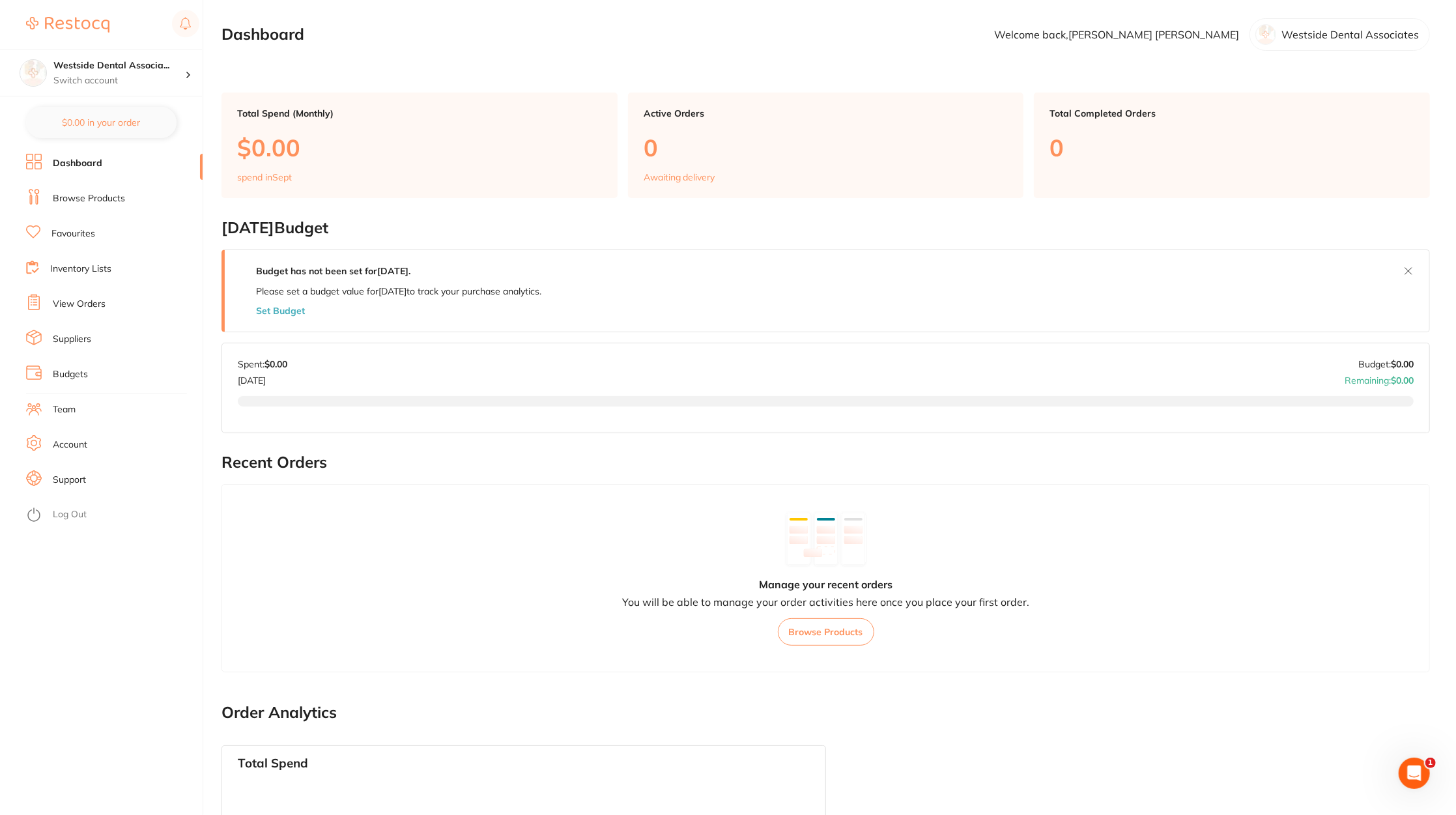
click at [91, 245] on ul "Dashboard Browse Products Favourites Inventory Lists View Orders Suppliers Budg…" at bounding box center [114, 484] width 177 height 661
click at [83, 225] on li "Favourites" at bounding box center [114, 234] width 177 height 20
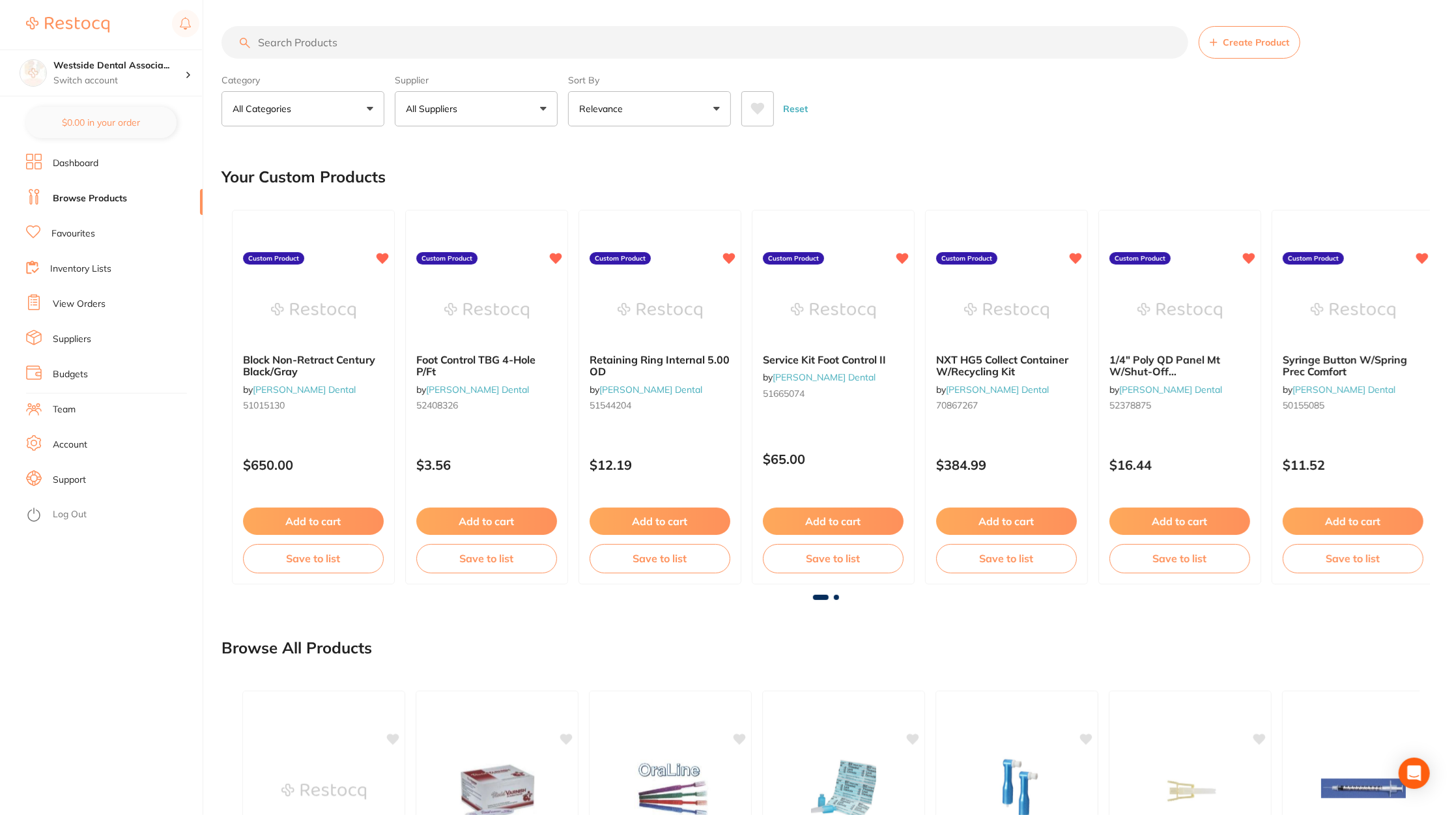
click at [78, 343] on link "Suppliers" at bounding box center [71, 339] width 38 height 13
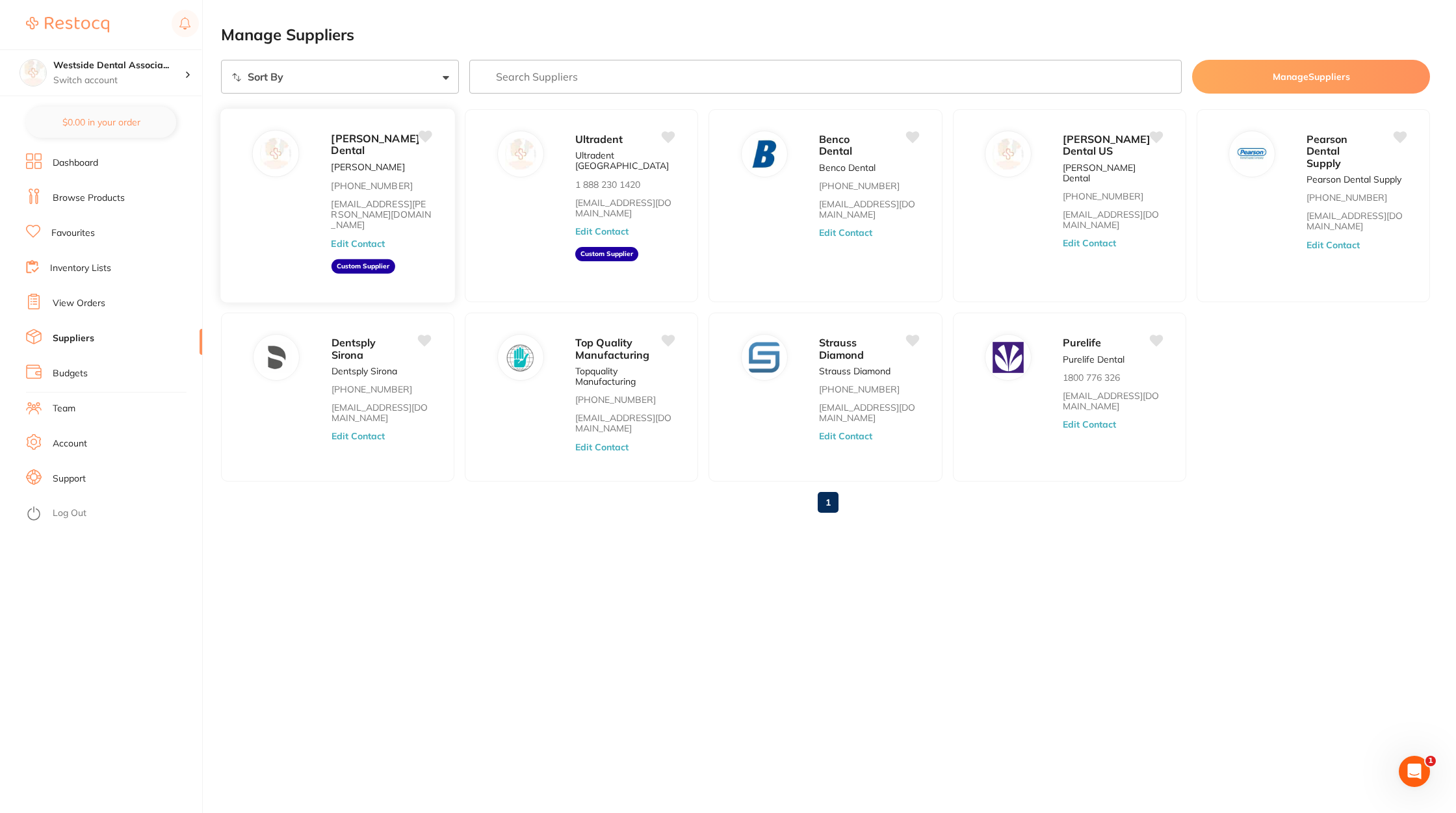
click at [365, 238] on button "Edit Contact" at bounding box center [358, 244] width 54 height 11
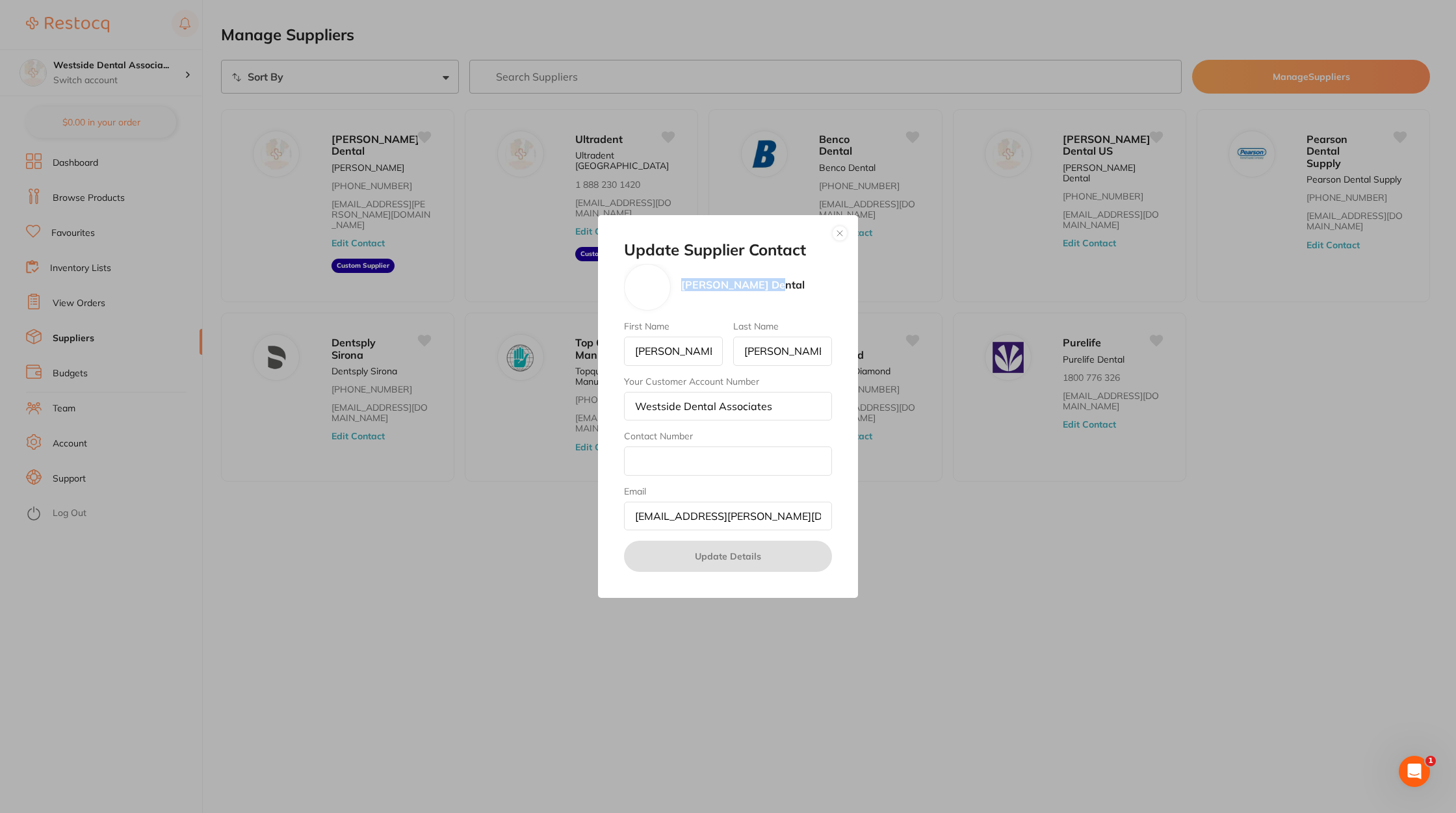
drag, startPoint x: 777, startPoint y: 295, endPoint x: 680, endPoint y: 290, distance: 97.1
type textarea "[PERSON_NAME] Dental"
click at [680, 290] on div "[PERSON_NAME] Dental" at bounding box center [728, 287] width 208 height 47
copy p "[PERSON_NAME] Dental"
